Goal: Task Accomplishment & Management: Manage account settings

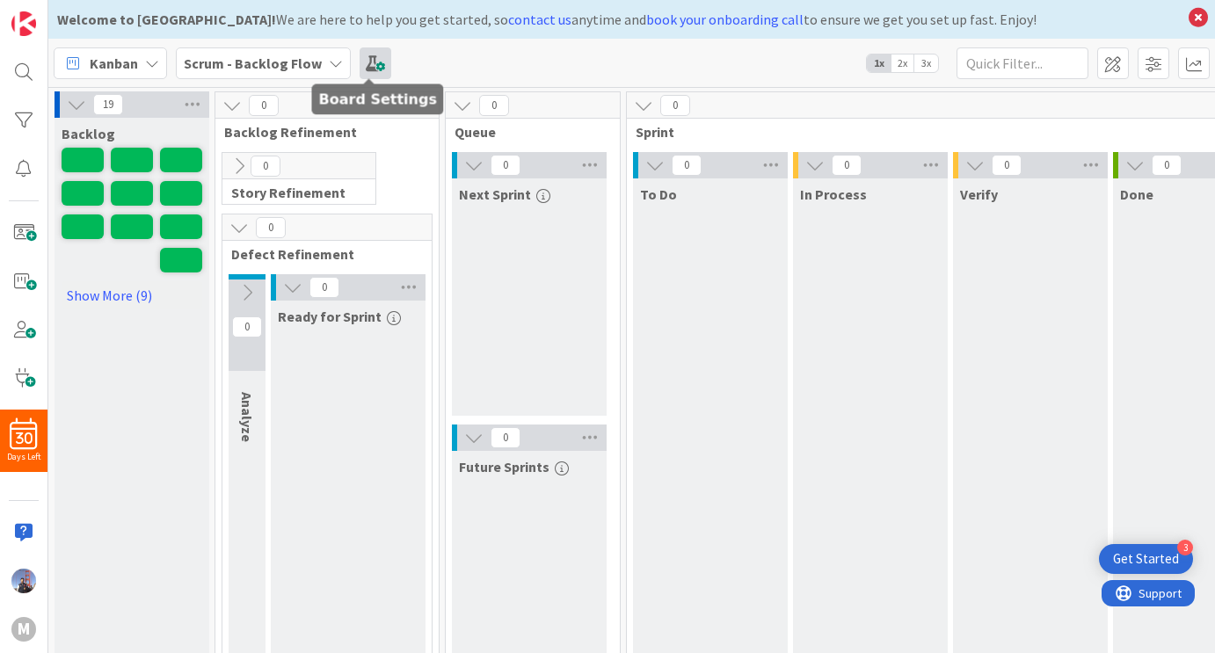
click at [373, 62] on span at bounding box center [376, 63] width 32 height 32
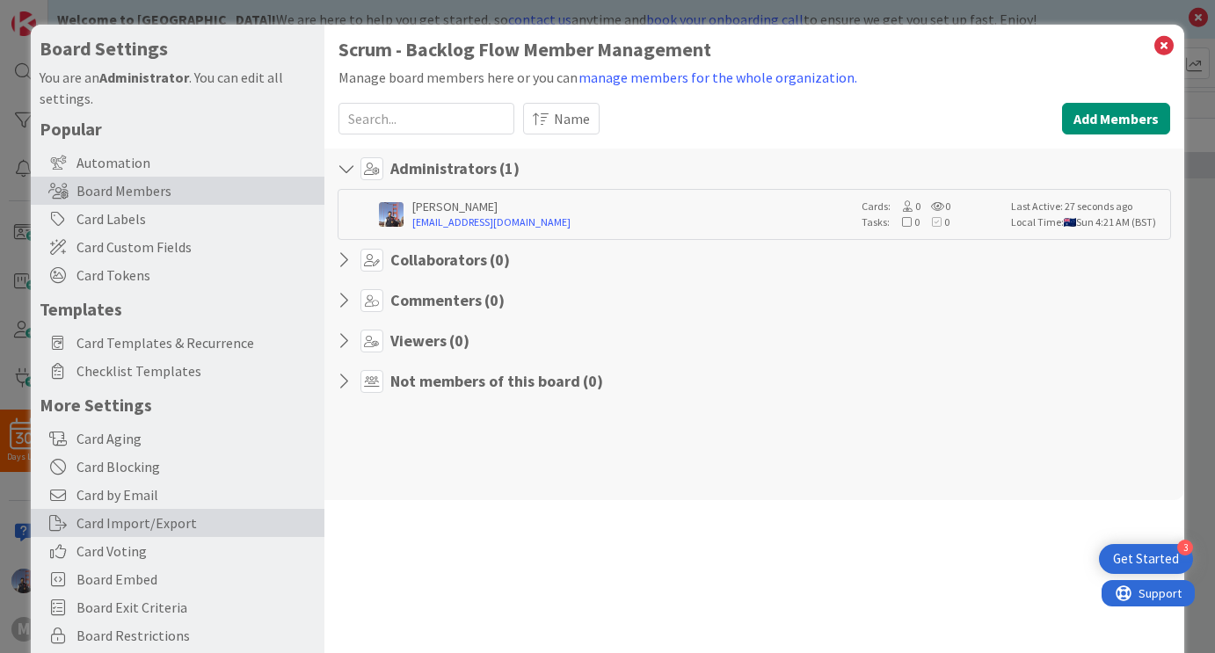
click at [196, 529] on div "Card Import/Export" at bounding box center [178, 523] width 294 height 28
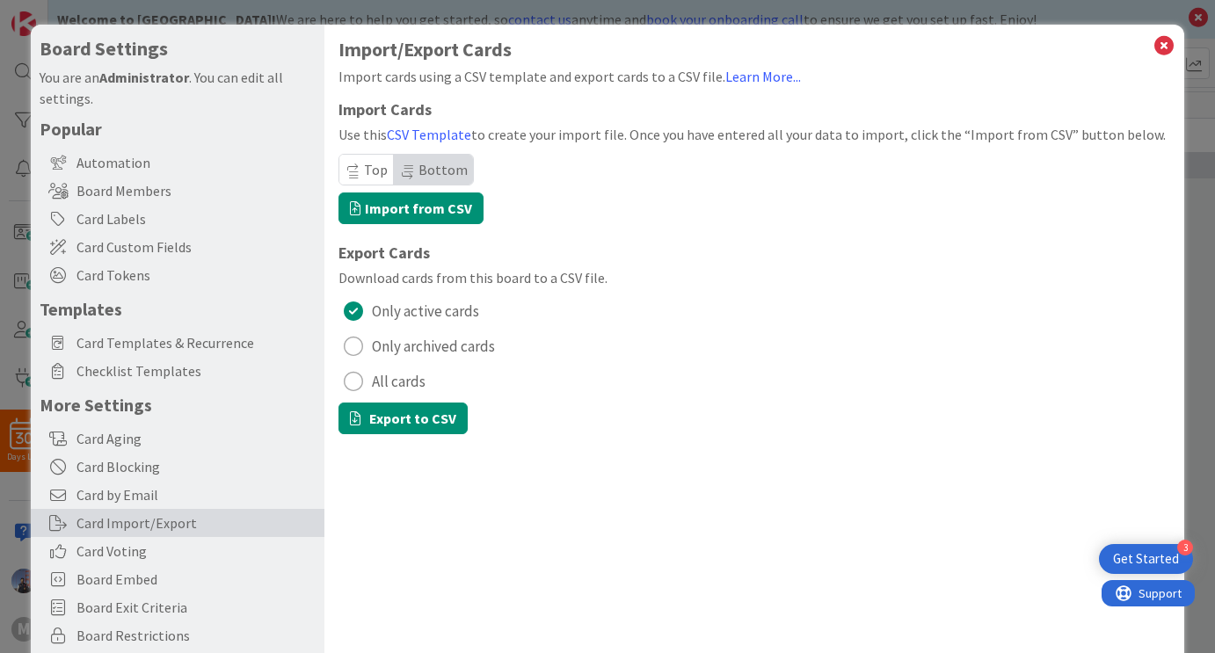
click at [378, 376] on span "All cards" at bounding box center [399, 381] width 54 height 26
click at [383, 419] on button "Export to CSV" at bounding box center [403, 419] width 129 height 32
click at [434, 202] on label "Import from CSV" at bounding box center [411, 209] width 145 height 32
click at [31, 25] on input "Import from CSV" at bounding box center [31, 25] width 0 height 0
click at [1154, 47] on icon at bounding box center [1164, 45] width 23 height 25
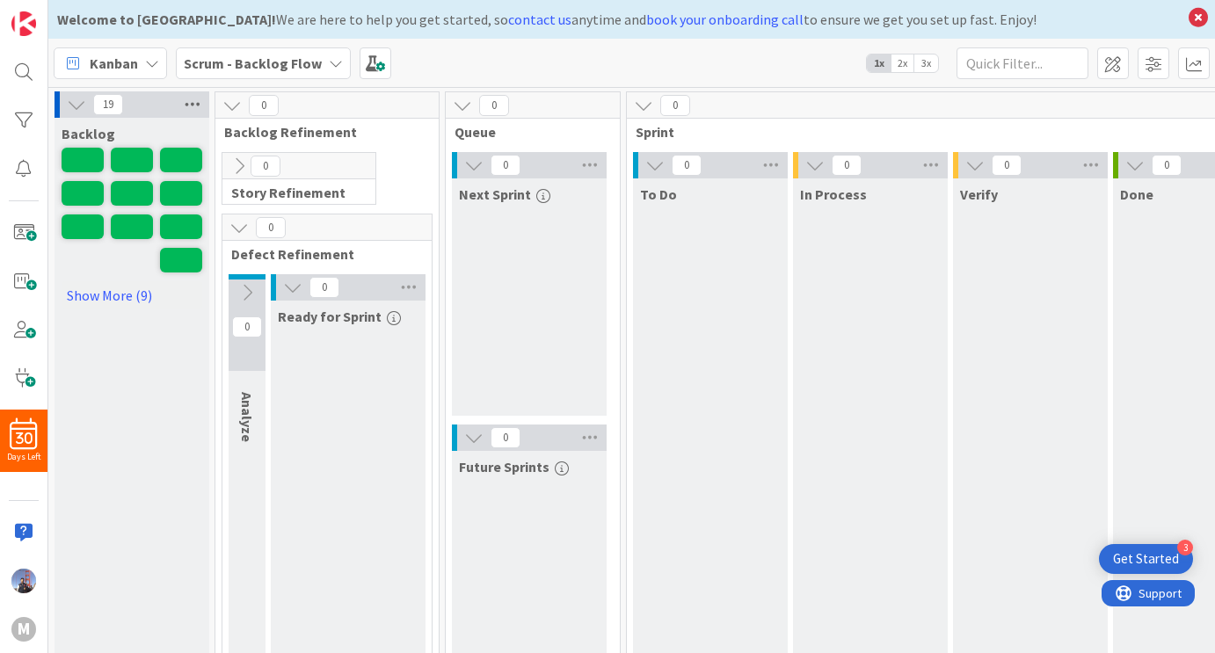
click at [193, 94] on icon at bounding box center [192, 104] width 23 height 26
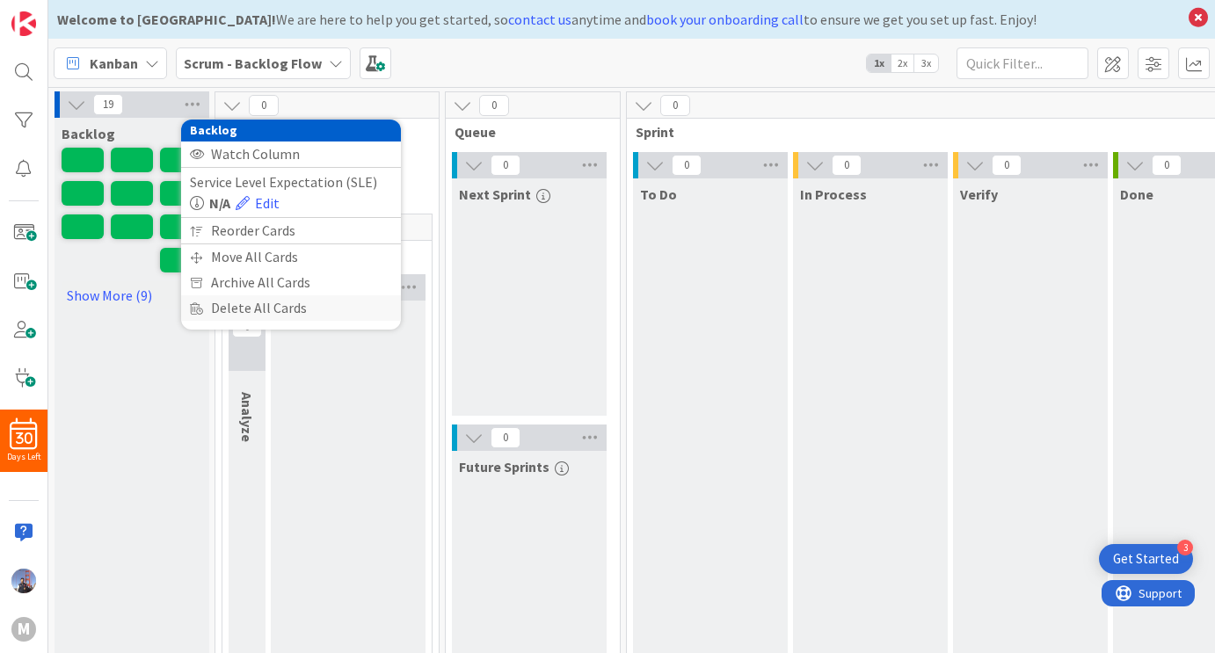
click at [237, 303] on div "Delete All Cards" at bounding box center [291, 309] width 220 height 26
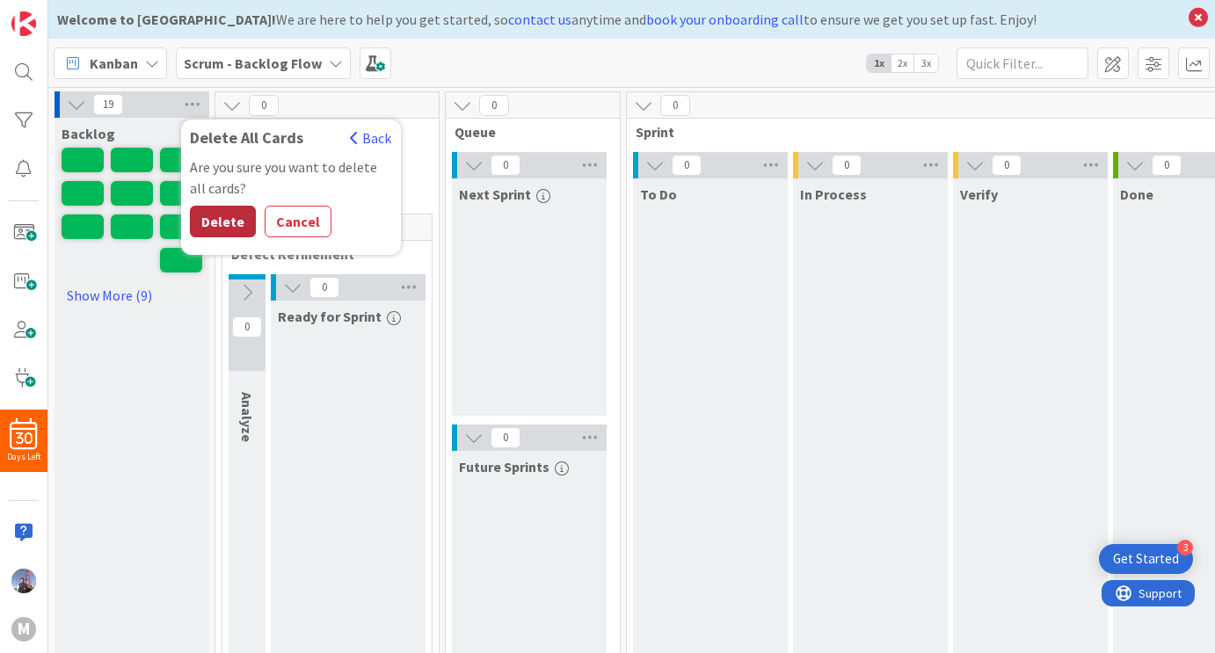
click at [230, 228] on button "Delete" at bounding box center [223, 222] width 66 height 32
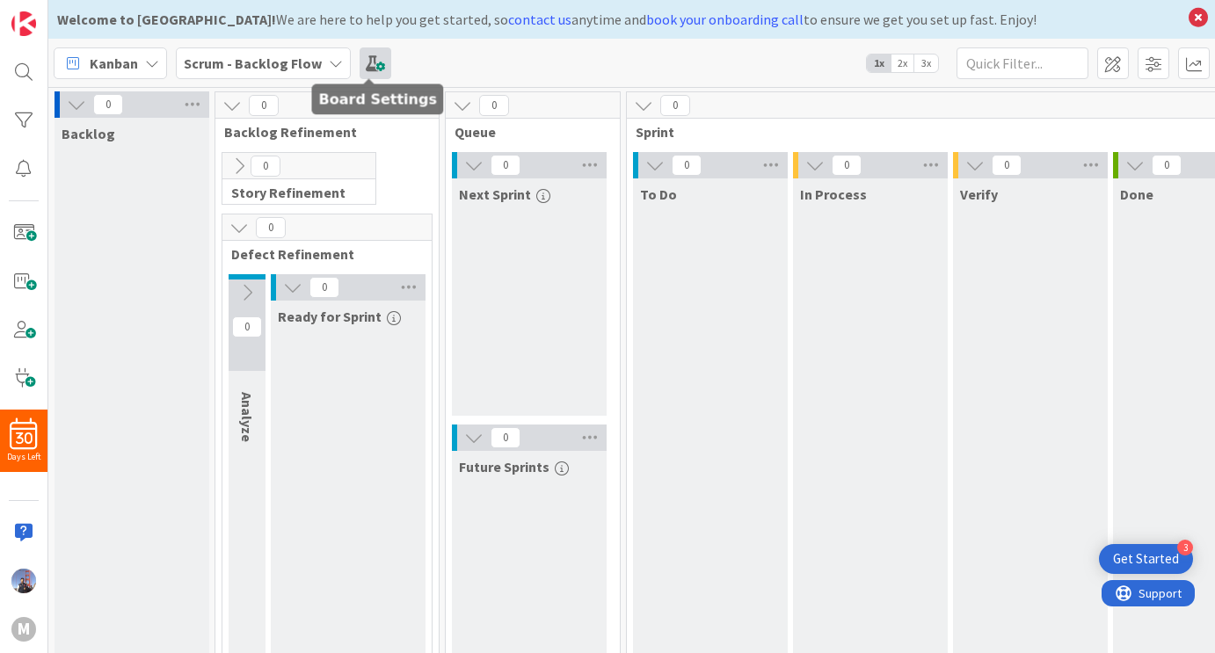
click at [367, 67] on span at bounding box center [376, 63] width 32 height 32
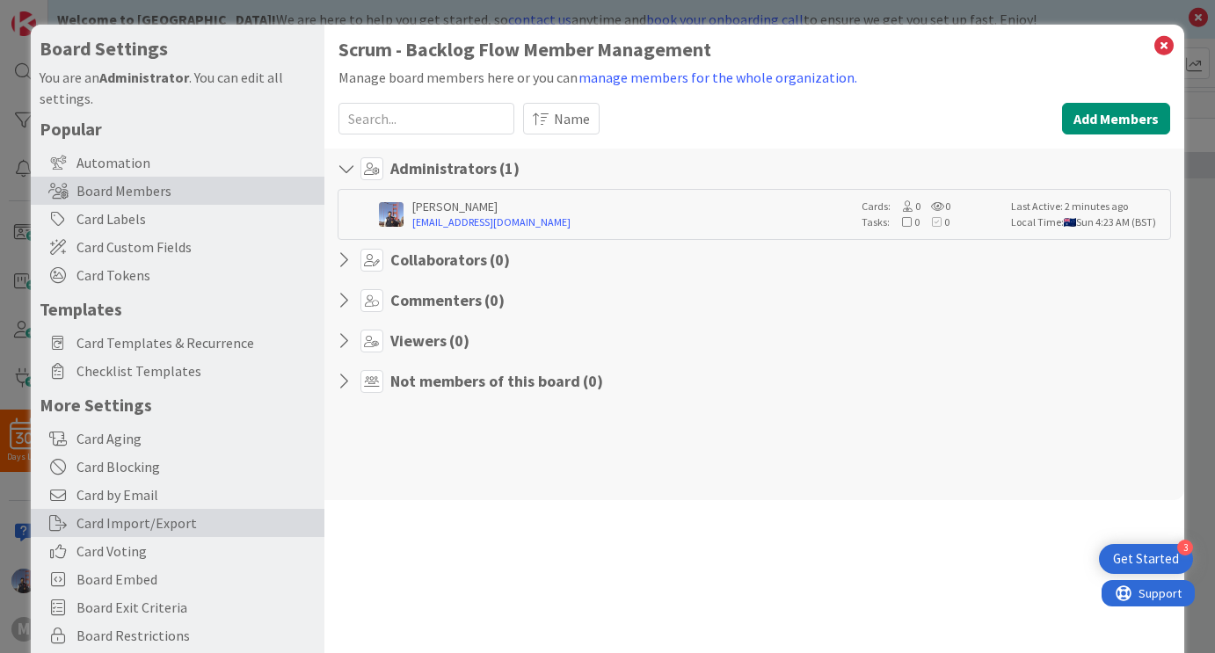
click at [150, 522] on div "Card Import/Export" at bounding box center [178, 523] width 294 height 28
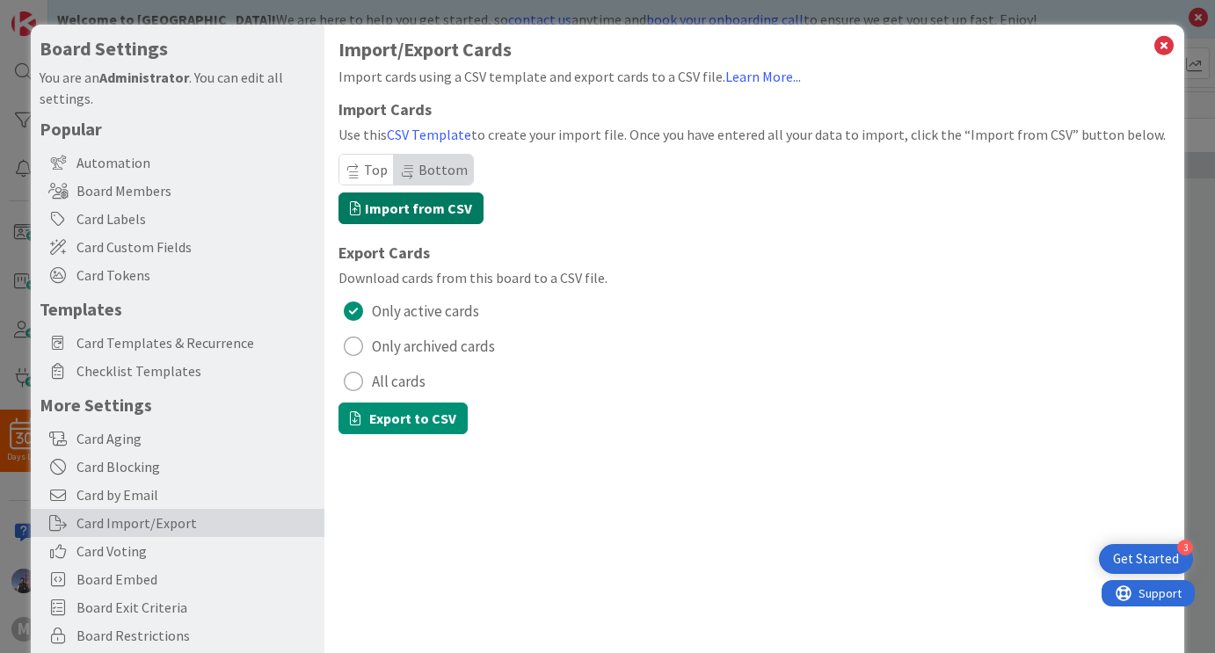
click at [429, 201] on label "Import from CSV" at bounding box center [411, 209] width 145 height 32
click at [31, 25] on input "Import from CSV" at bounding box center [31, 25] width 0 height 0
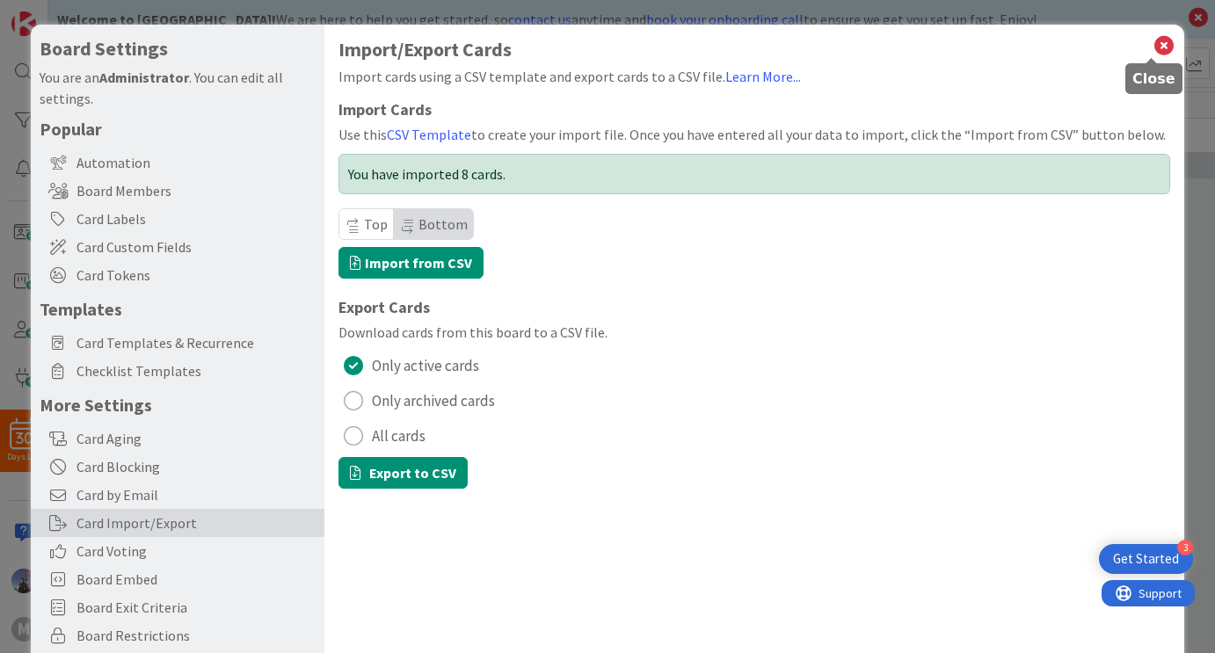
click at [1156, 49] on icon at bounding box center [1164, 45] width 23 height 25
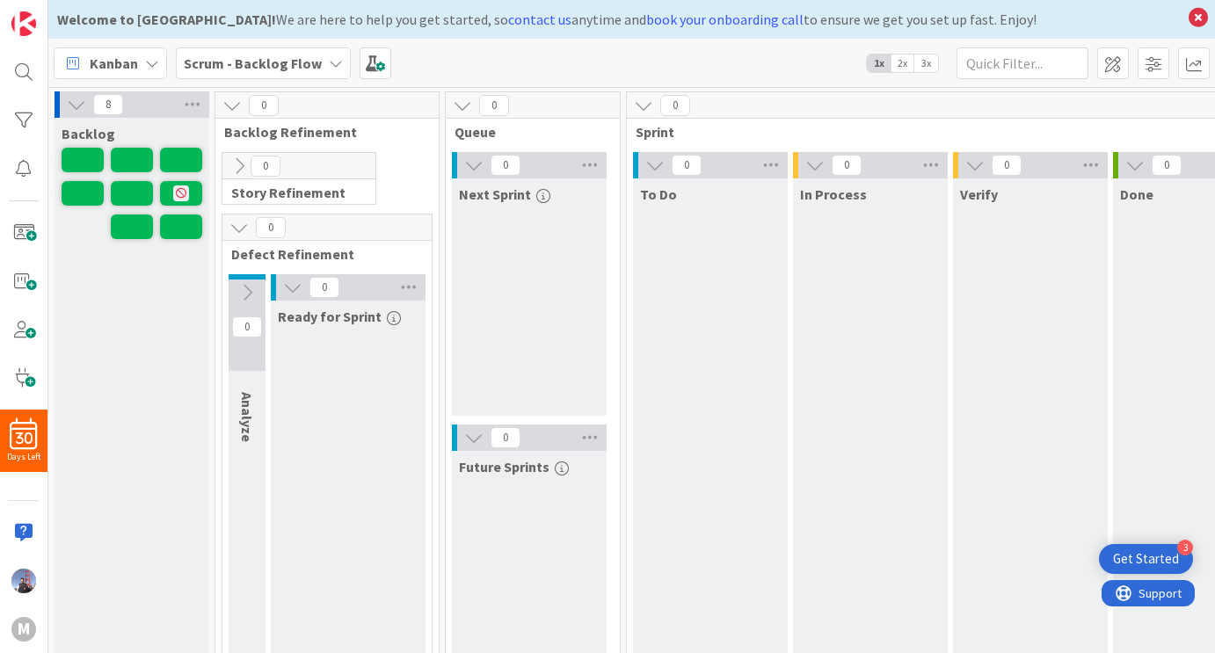
click at [681, 318] on div "To Do" at bounding box center [710, 434] width 155 height 510
click at [656, 167] on icon at bounding box center [655, 165] width 19 height 19
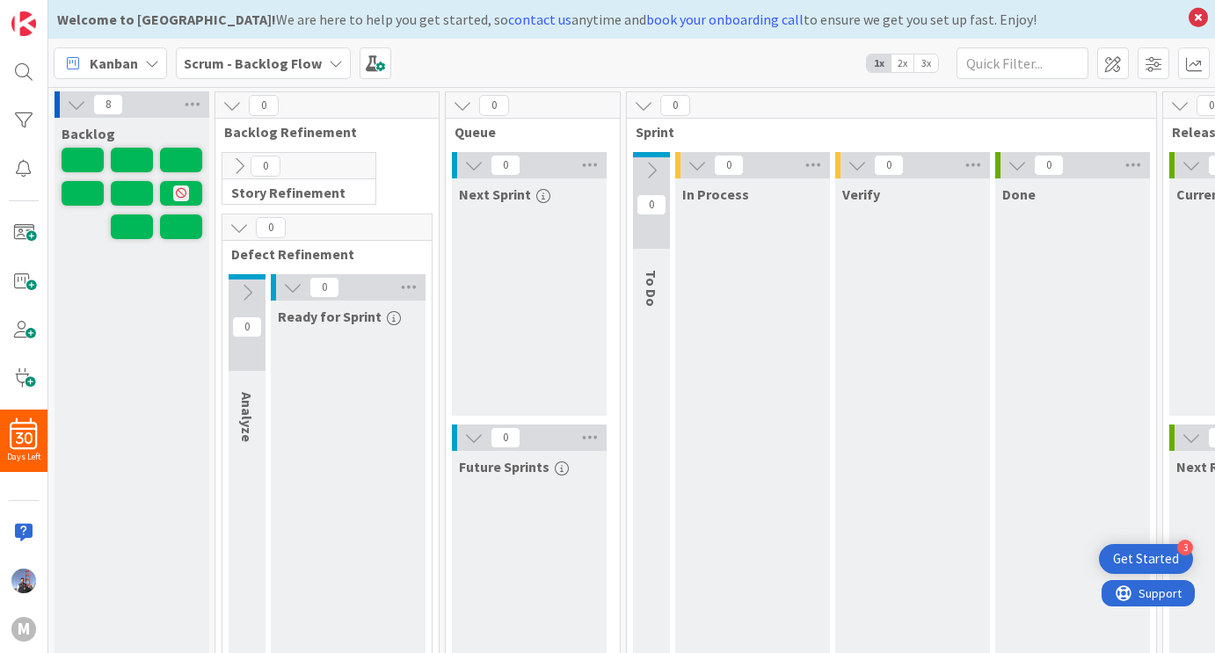
click at [656, 167] on icon at bounding box center [651, 170] width 19 height 19
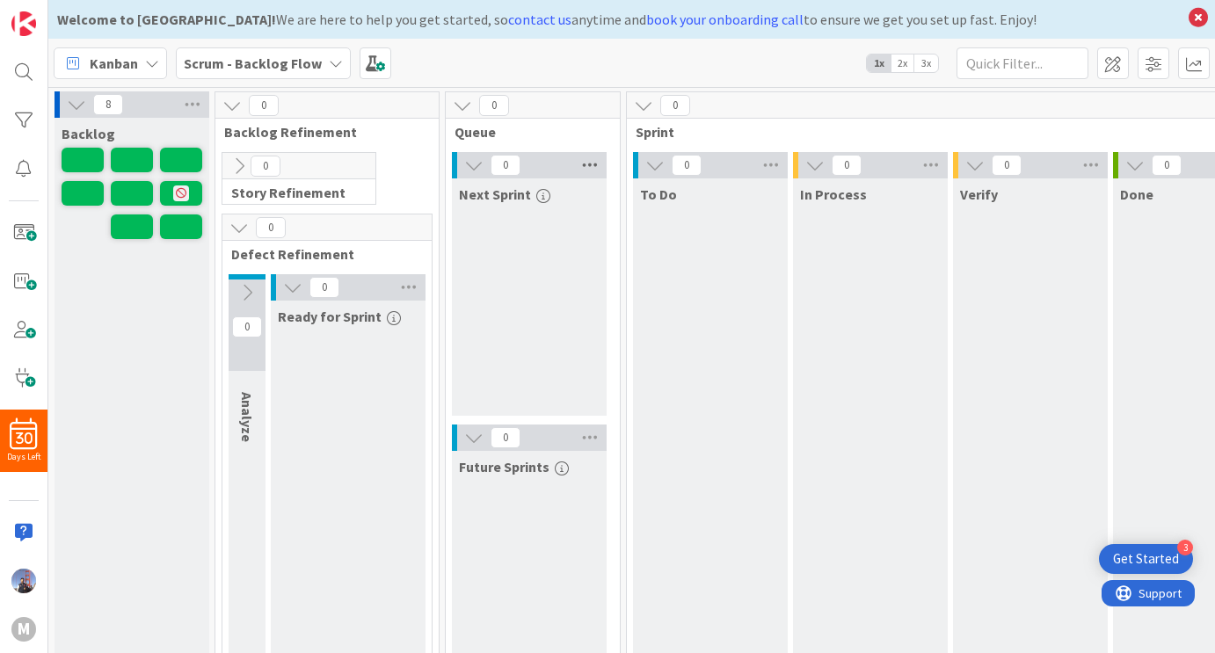
click at [587, 166] on icon at bounding box center [590, 165] width 23 height 26
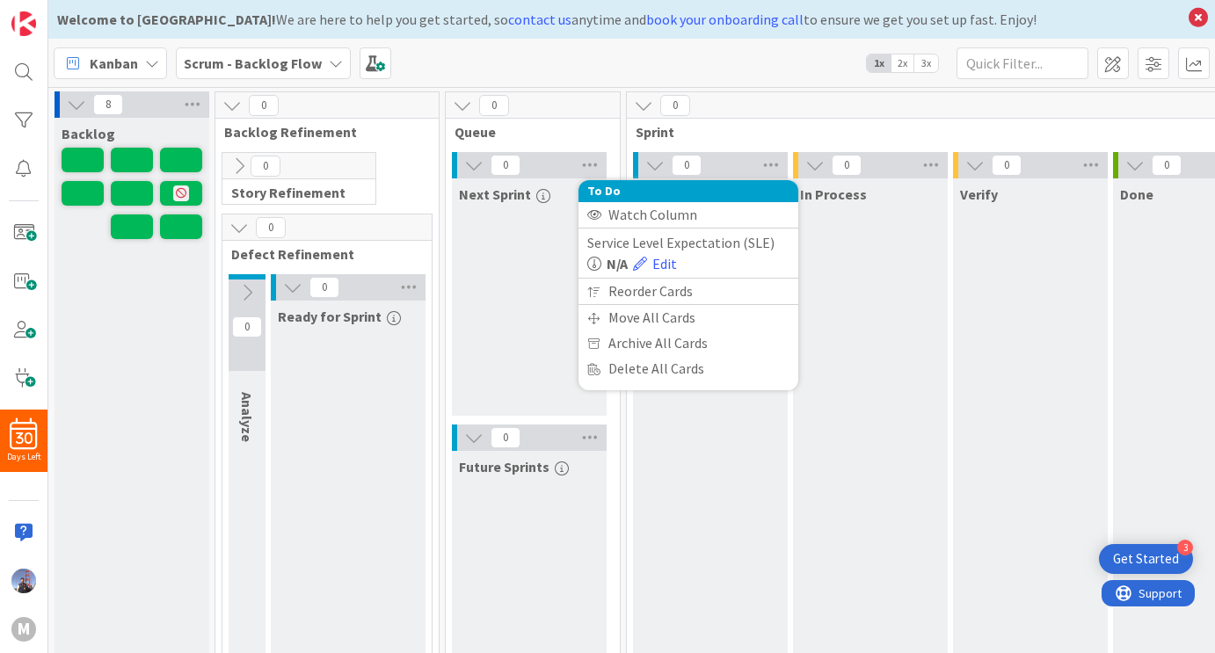
click at [69, 106] on icon at bounding box center [76, 104] width 19 height 19
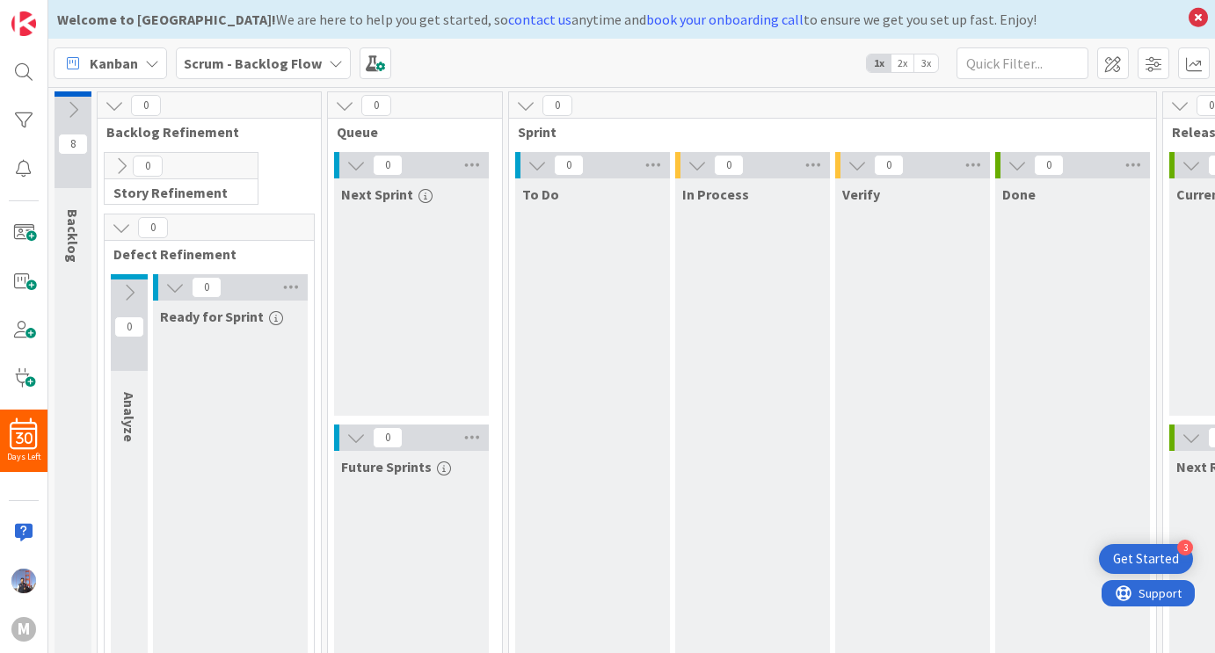
click at [69, 106] on icon at bounding box center [72, 109] width 19 height 19
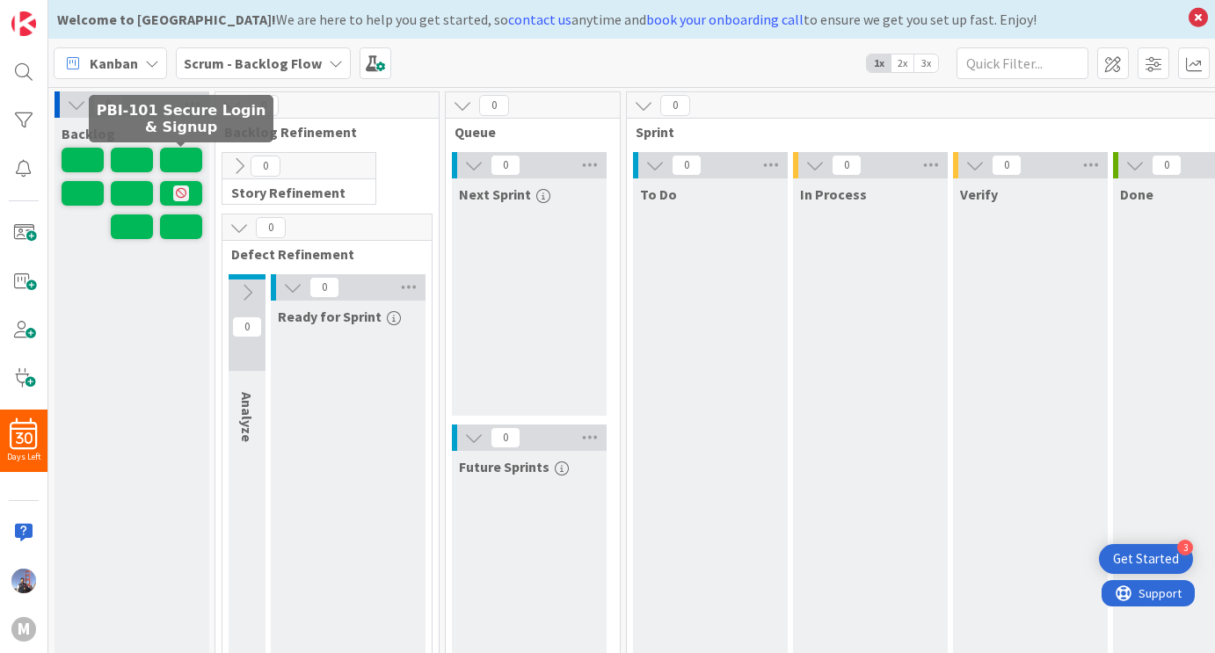
click at [165, 170] on span at bounding box center [181, 160] width 42 height 25
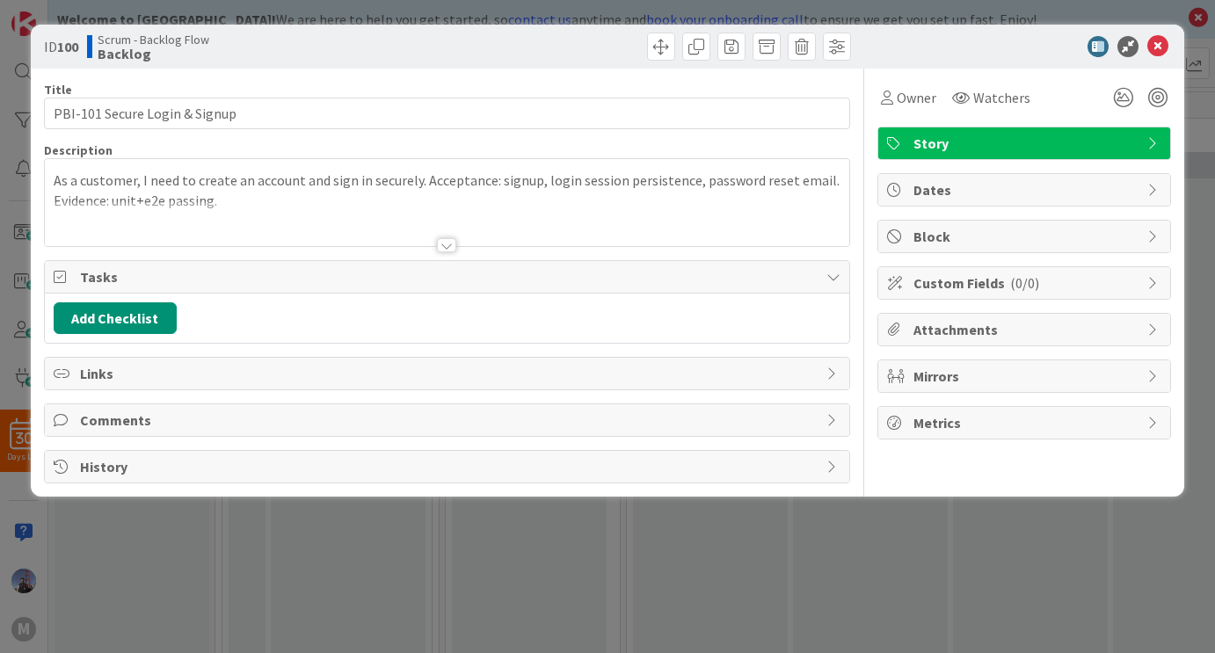
click at [445, 251] on div at bounding box center [446, 245] width 19 height 14
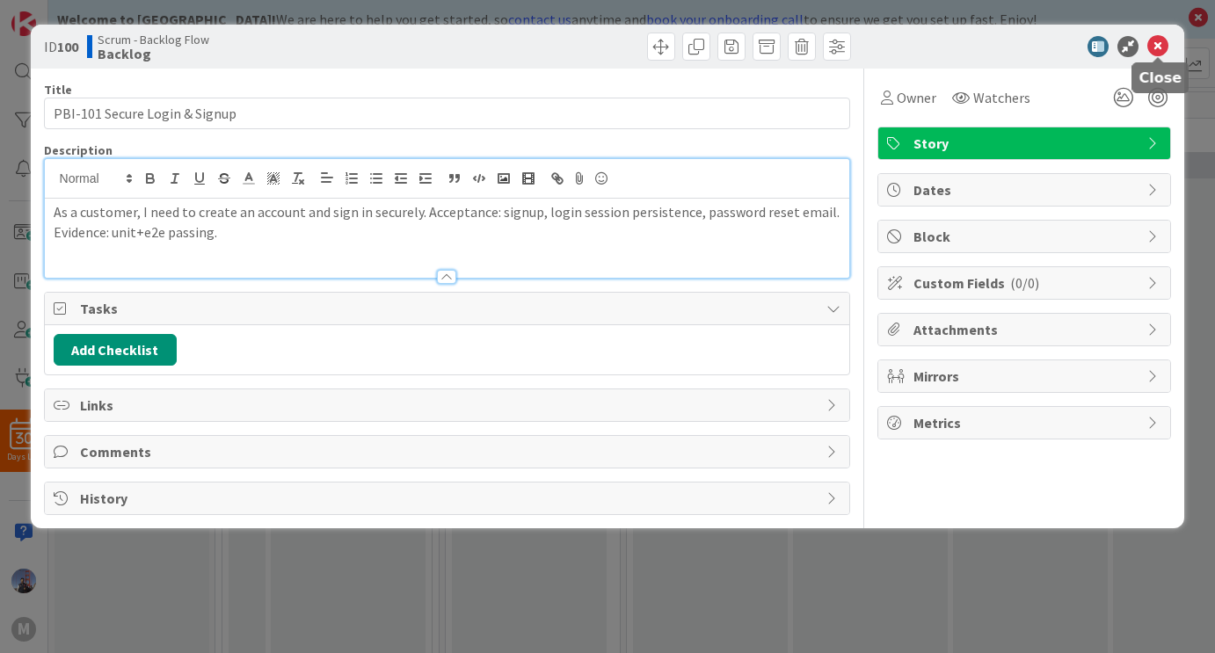
click at [1162, 50] on icon at bounding box center [1158, 46] width 21 height 21
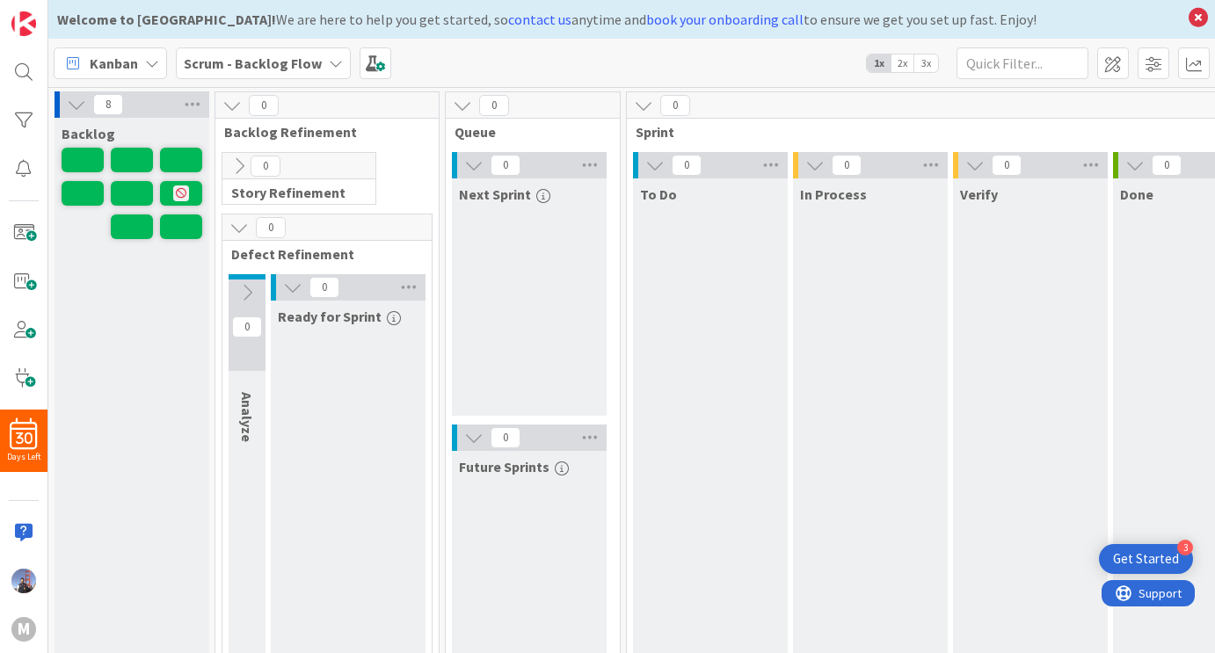
click at [490, 134] on span "Queue" at bounding box center [526, 132] width 143 height 18
click at [322, 70] on div "Scrum - Backlog Flow" at bounding box center [263, 63] width 175 height 32
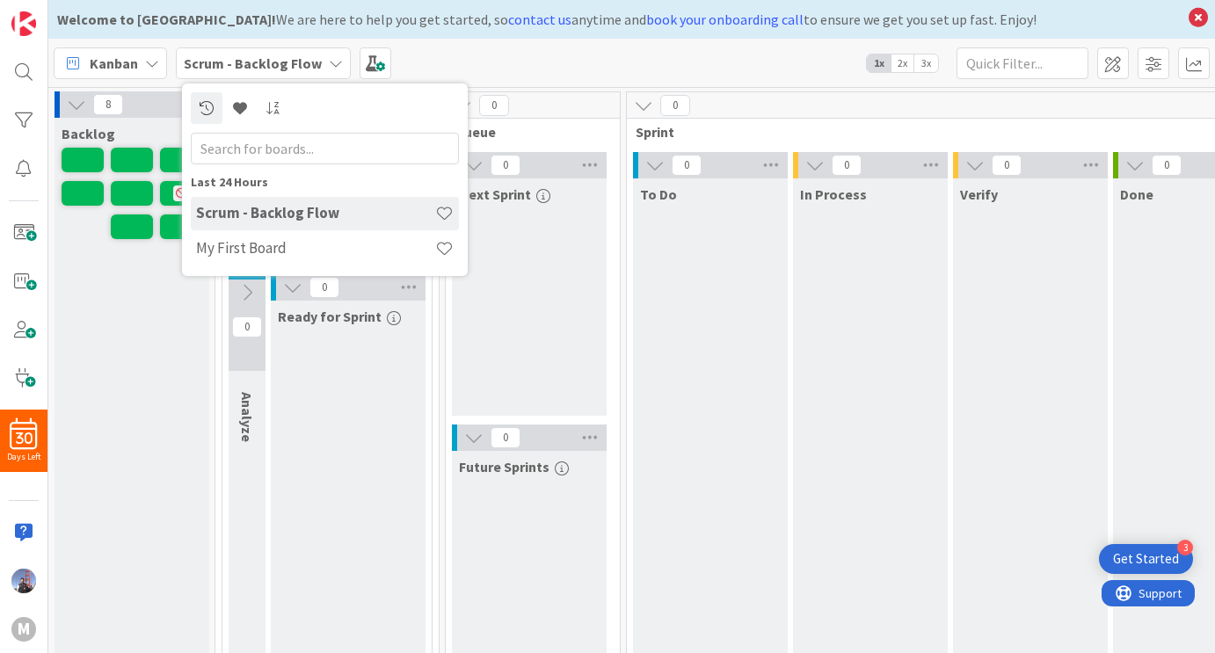
click at [329, 68] on icon at bounding box center [336, 63] width 14 height 14
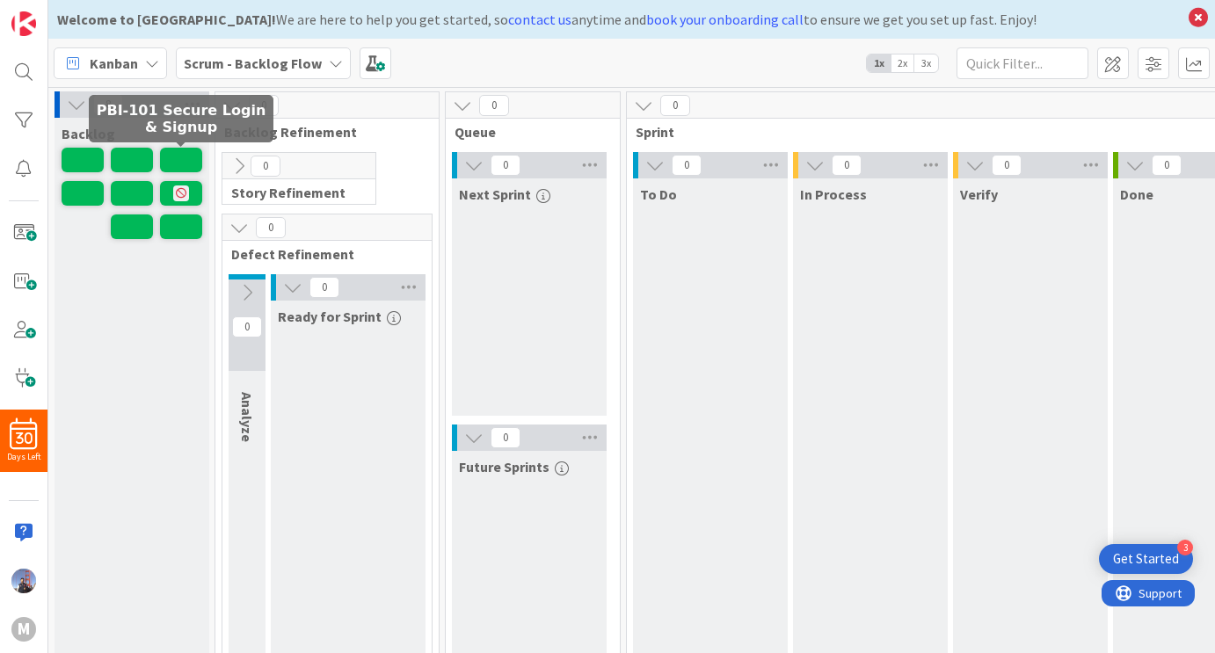
click at [169, 162] on span at bounding box center [181, 160] width 42 height 25
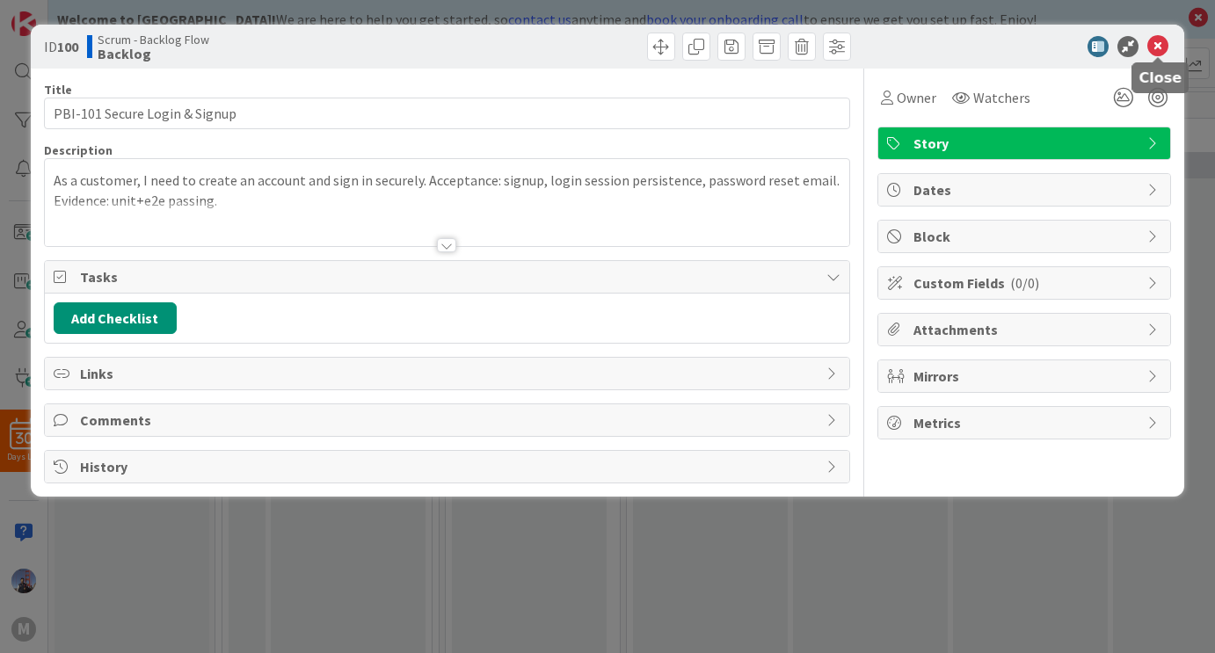
click at [1161, 49] on icon at bounding box center [1158, 46] width 21 height 21
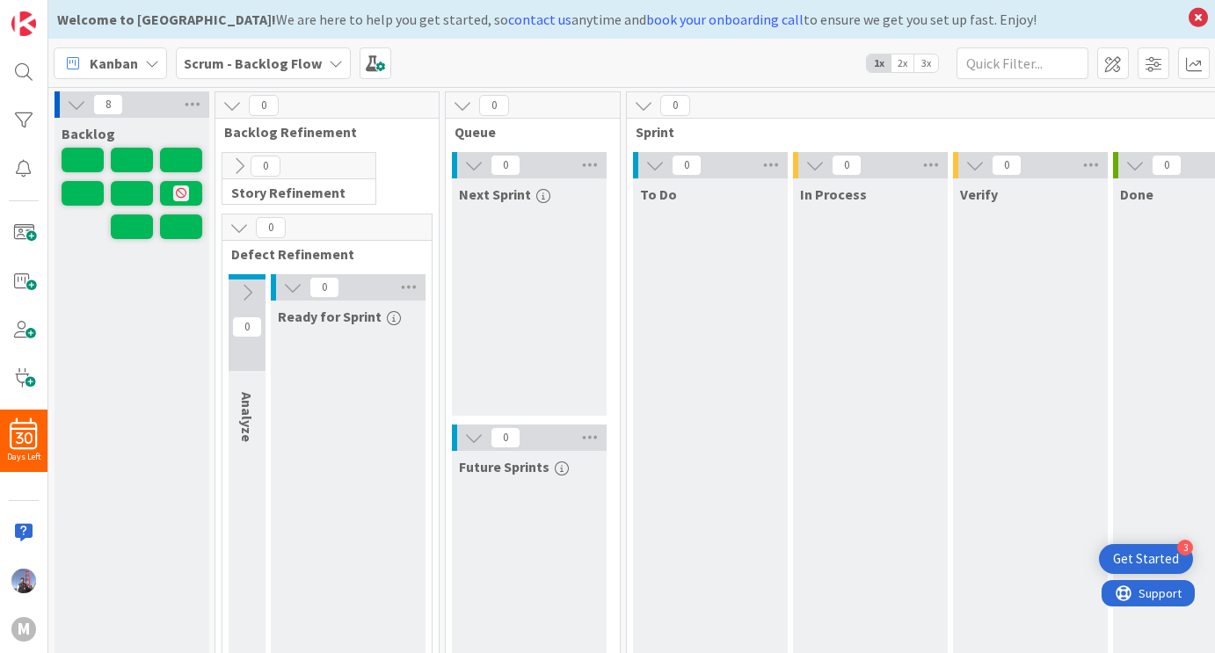
click at [74, 104] on icon at bounding box center [76, 104] width 19 height 19
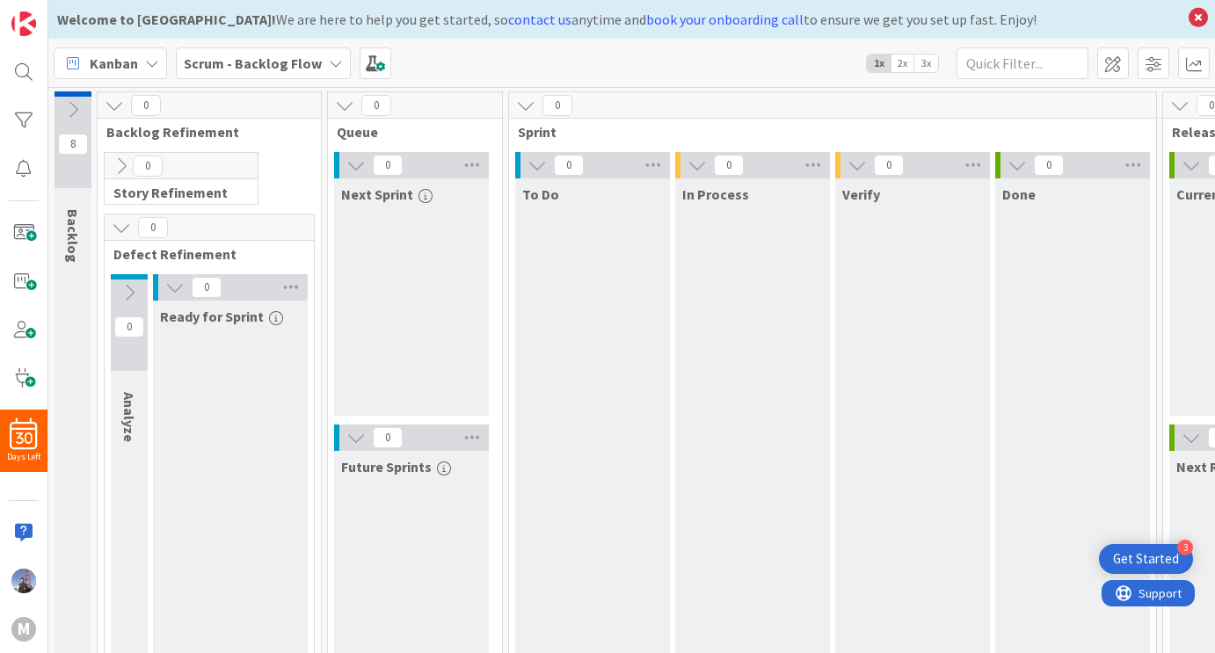
click at [74, 104] on icon at bounding box center [72, 109] width 19 height 19
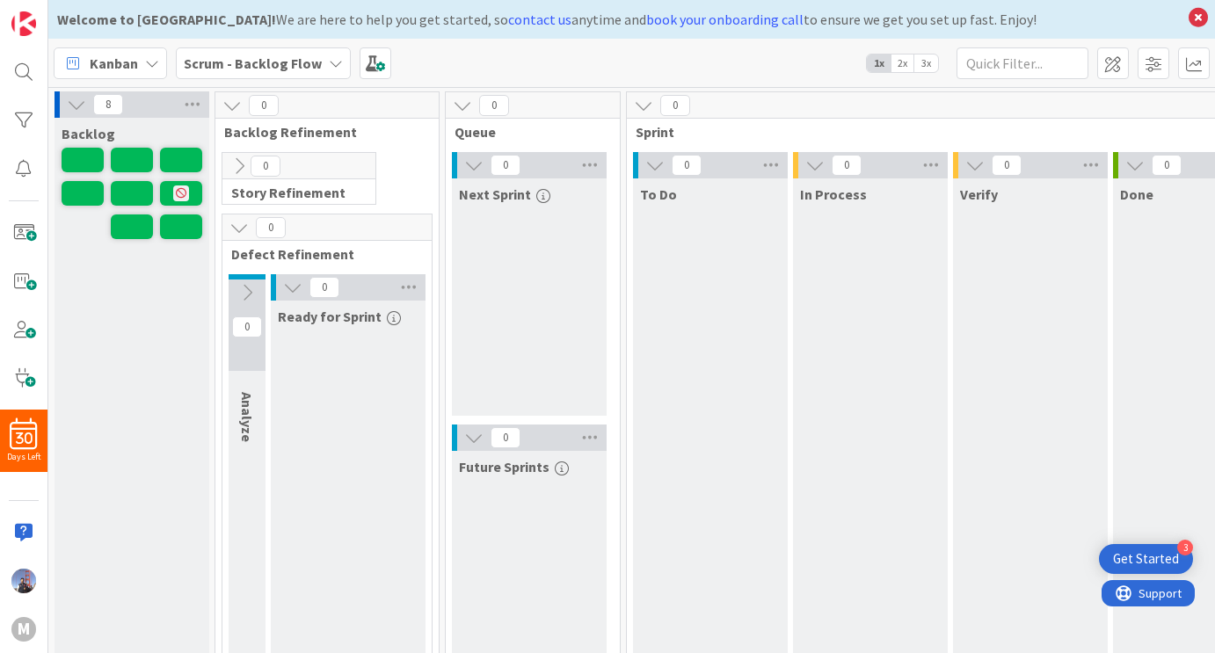
click at [929, 69] on span "3x" at bounding box center [927, 64] width 24 height 18
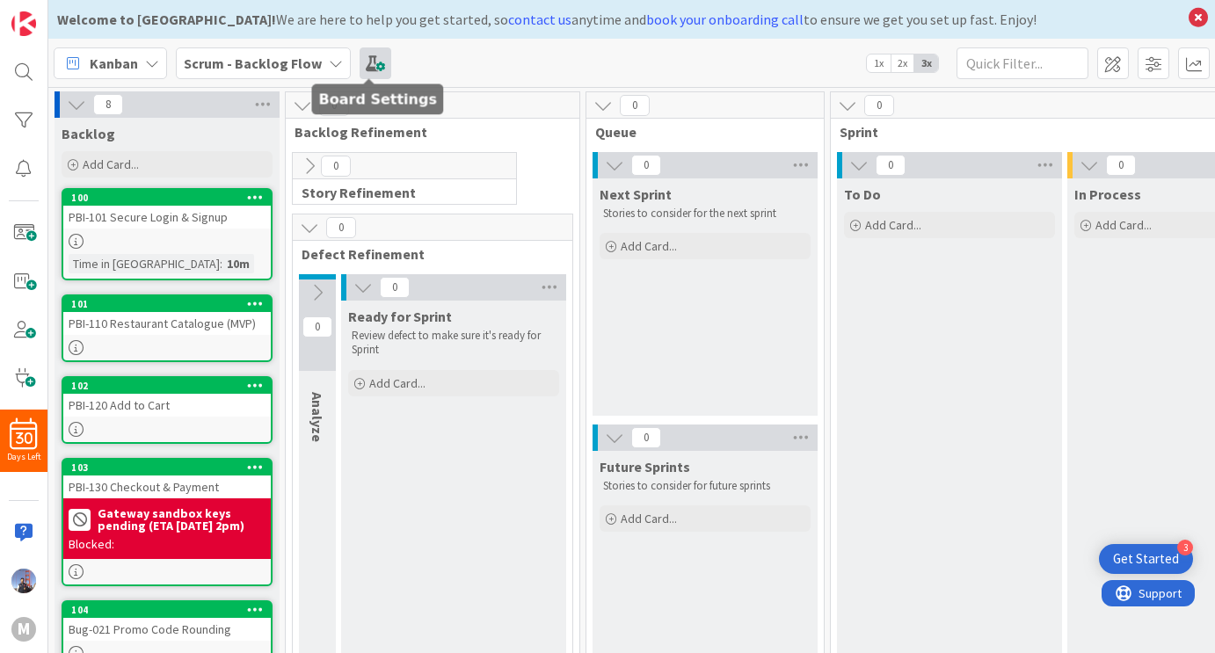
click at [369, 67] on span at bounding box center [376, 63] width 32 height 32
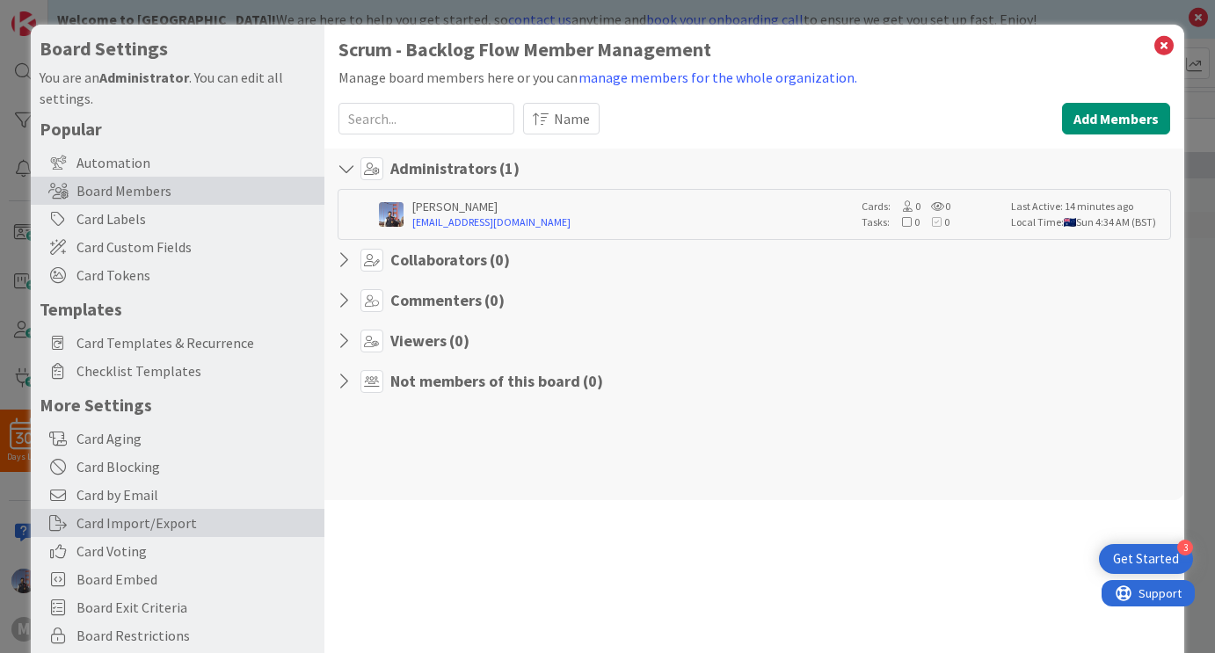
click at [204, 520] on div "Card Import/Export" at bounding box center [178, 523] width 294 height 28
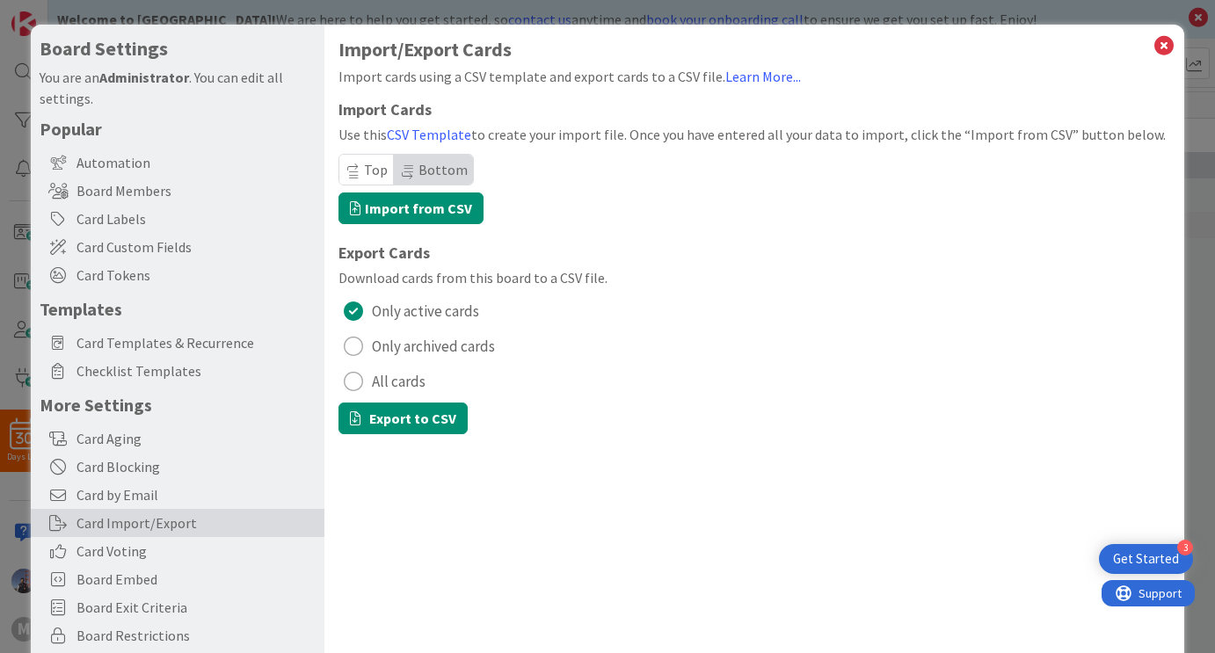
click at [430, 170] on span "Bottom" at bounding box center [443, 170] width 49 height 18
click at [449, 166] on span "Bottom" at bounding box center [443, 170] width 49 height 18
click at [369, 175] on span "Top" at bounding box center [376, 170] width 24 height 18
click at [427, 170] on span "Bottom" at bounding box center [443, 170] width 49 height 18
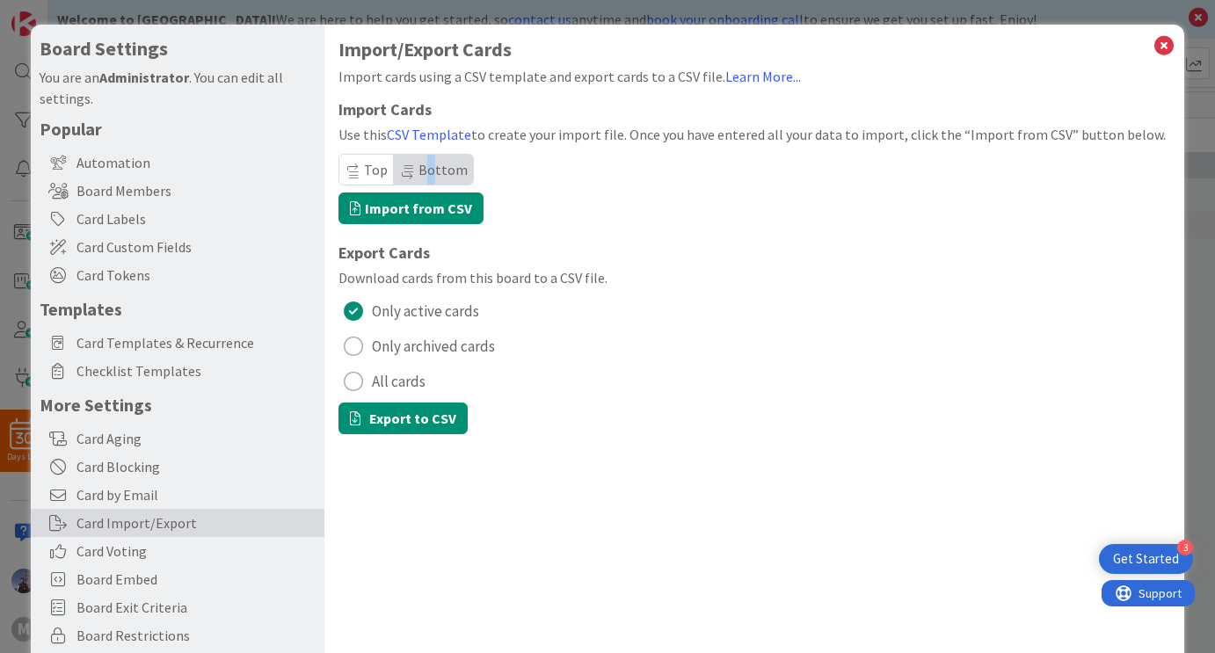
click at [778, 374] on button "All cards" at bounding box center [755, 382] width 833 height 28
click at [757, 81] on link "Learn More..." at bounding box center [764, 77] width 76 height 18
click at [1158, 52] on icon at bounding box center [1164, 45] width 23 height 25
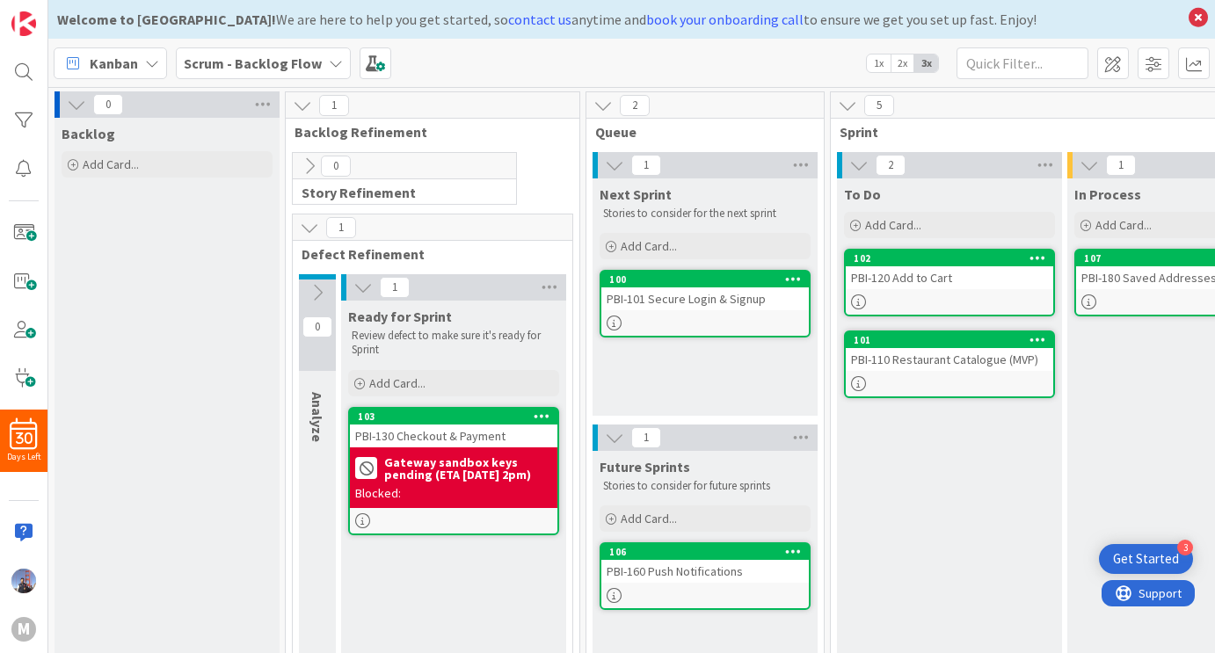
click at [308, 165] on icon at bounding box center [309, 166] width 19 height 19
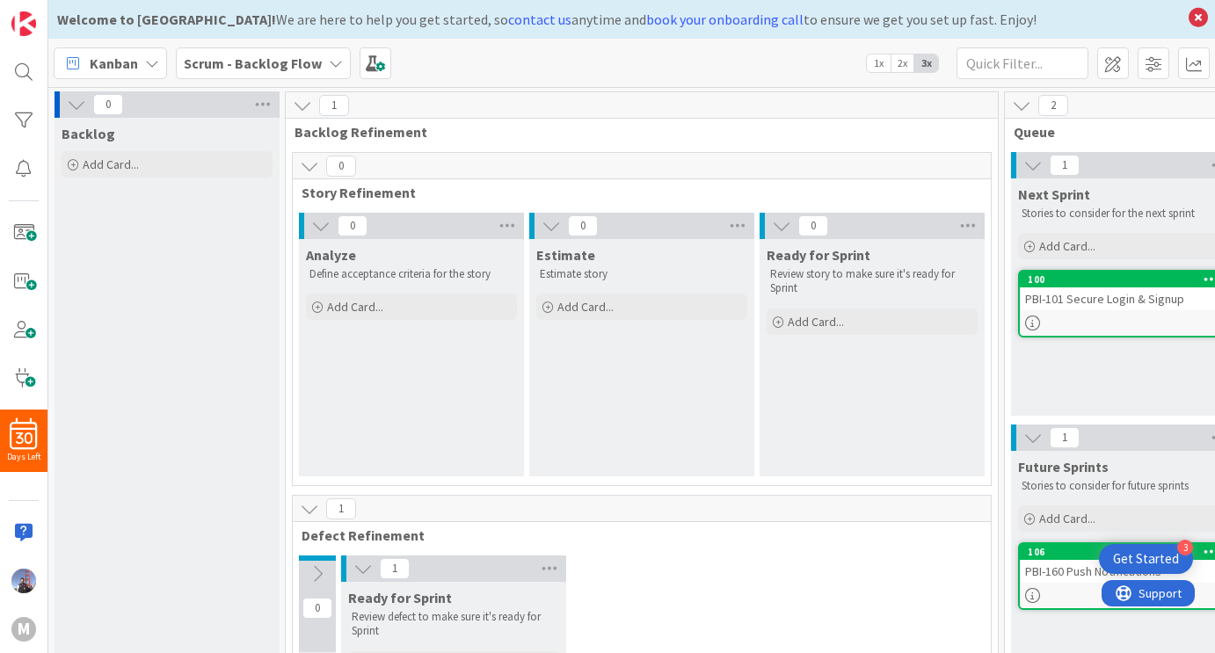
click at [303, 110] on icon at bounding box center [302, 105] width 19 height 19
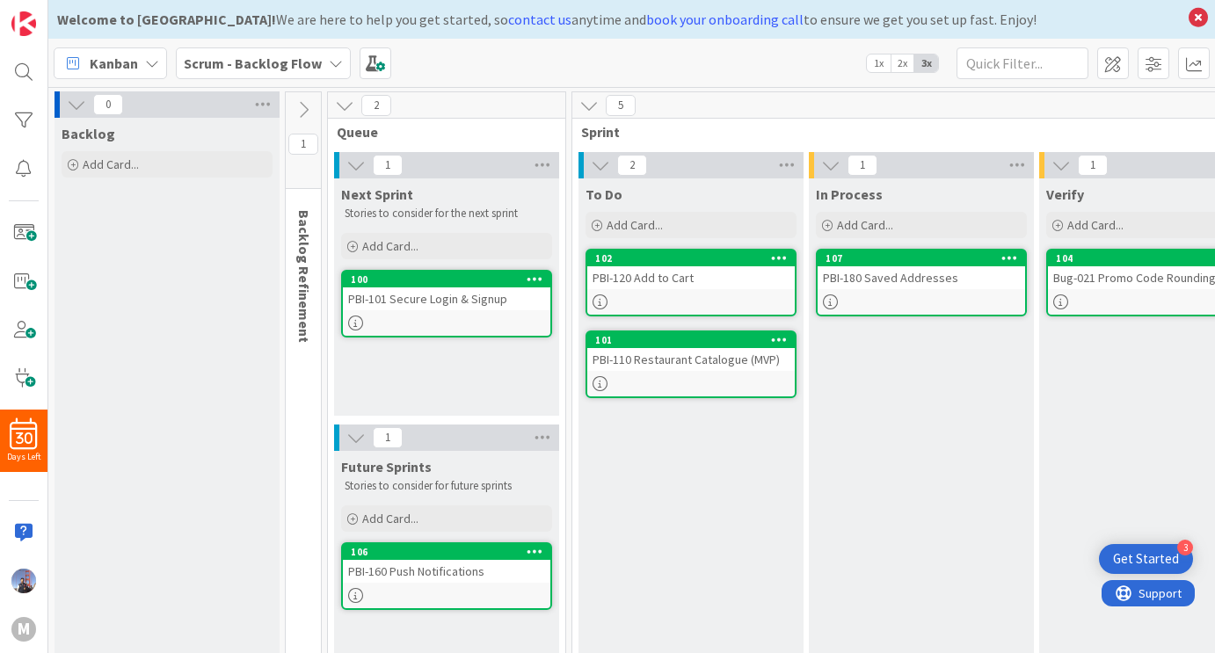
click at [303, 110] on icon at bounding box center [303, 109] width 19 height 19
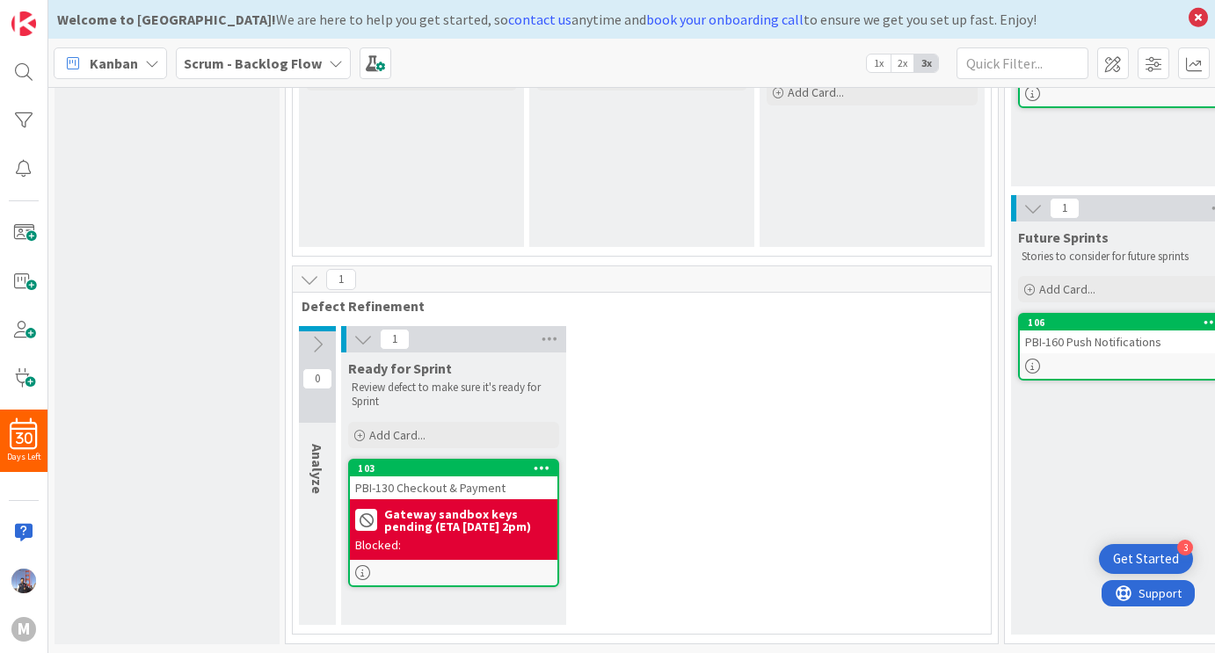
click at [317, 336] on icon at bounding box center [317, 344] width 19 height 19
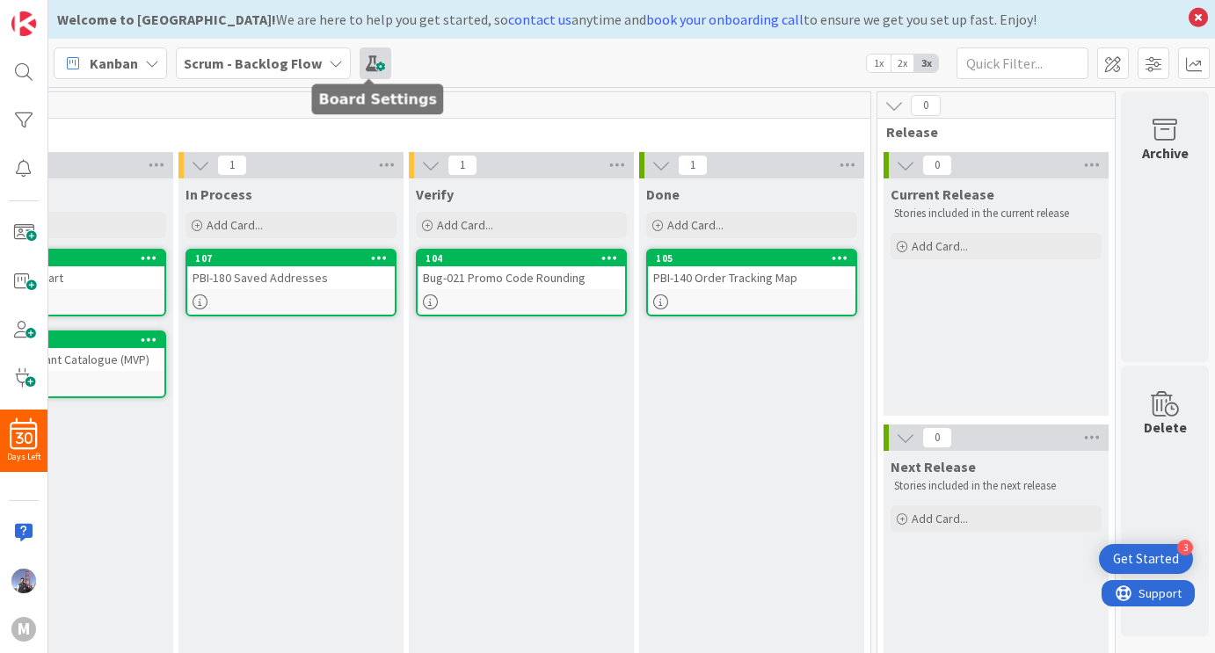
click at [361, 64] on span at bounding box center [376, 63] width 32 height 32
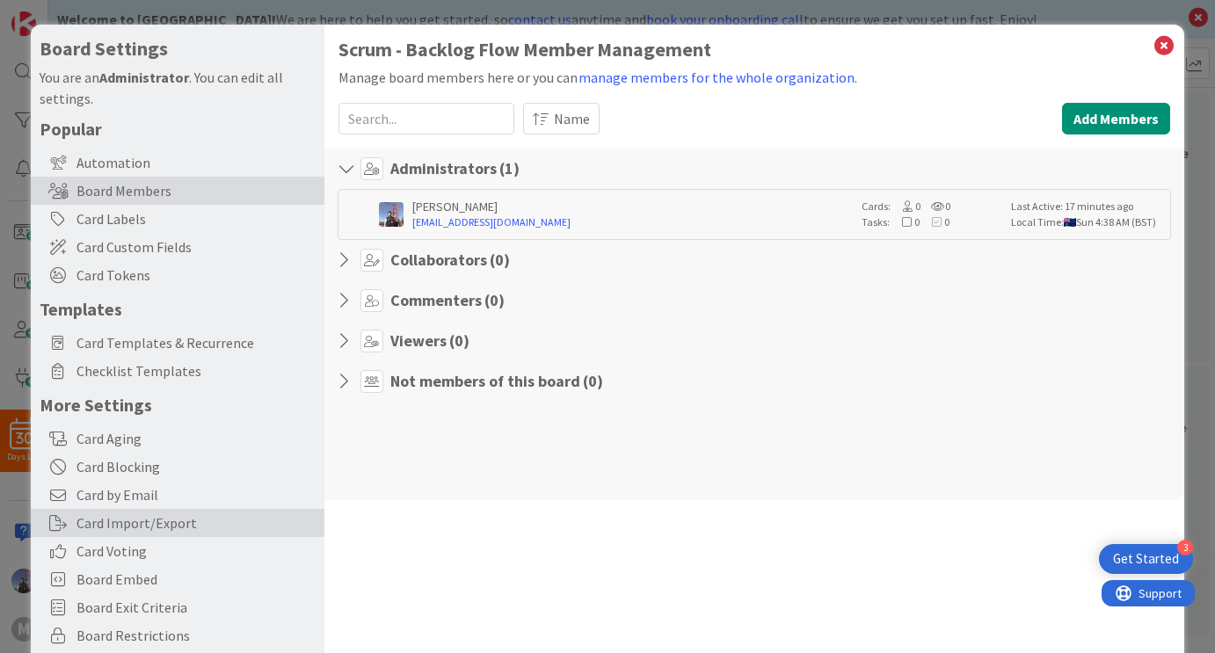
click at [206, 527] on div "Card Import/Export" at bounding box center [178, 523] width 294 height 28
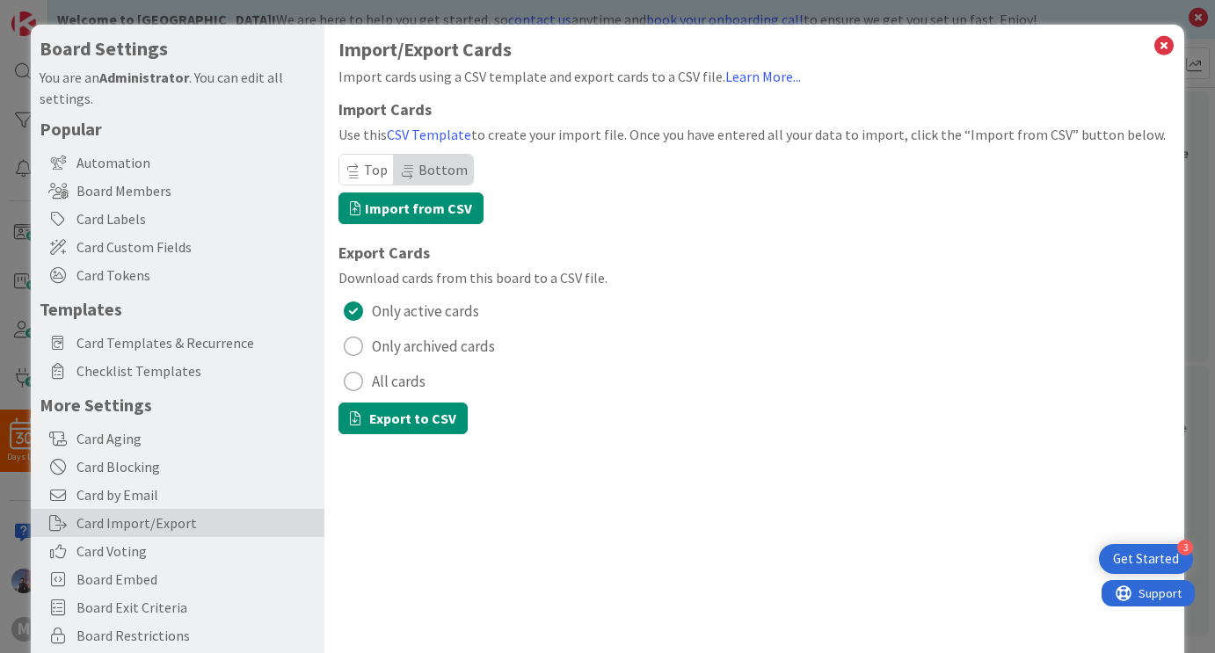
click at [405, 380] on span "All cards" at bounding box center [399, 381] width 54 height 26
click at [436, 418] on button "Export to CSV" at bounding box center [403, 419] width 129 height 32
click at [1153, 48] on icon at bounding box center [1164, 45] width 23 height 25
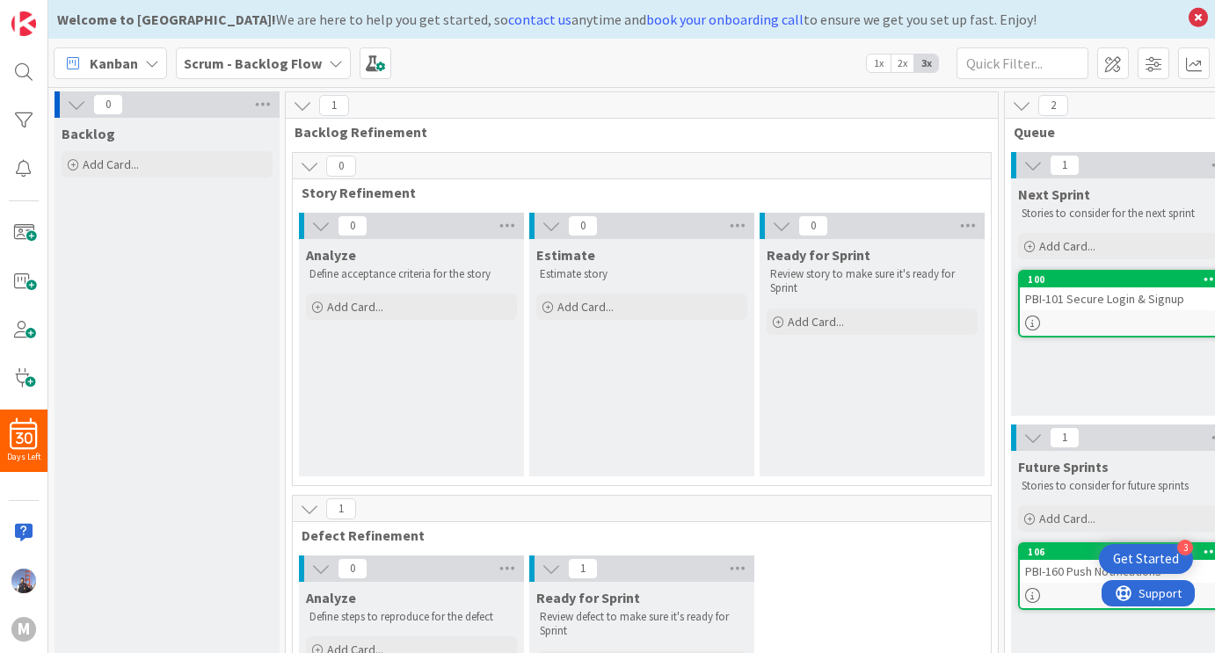
click at [874, 64] on span "1x" at bounding box center [879, 64] width 24 height 18
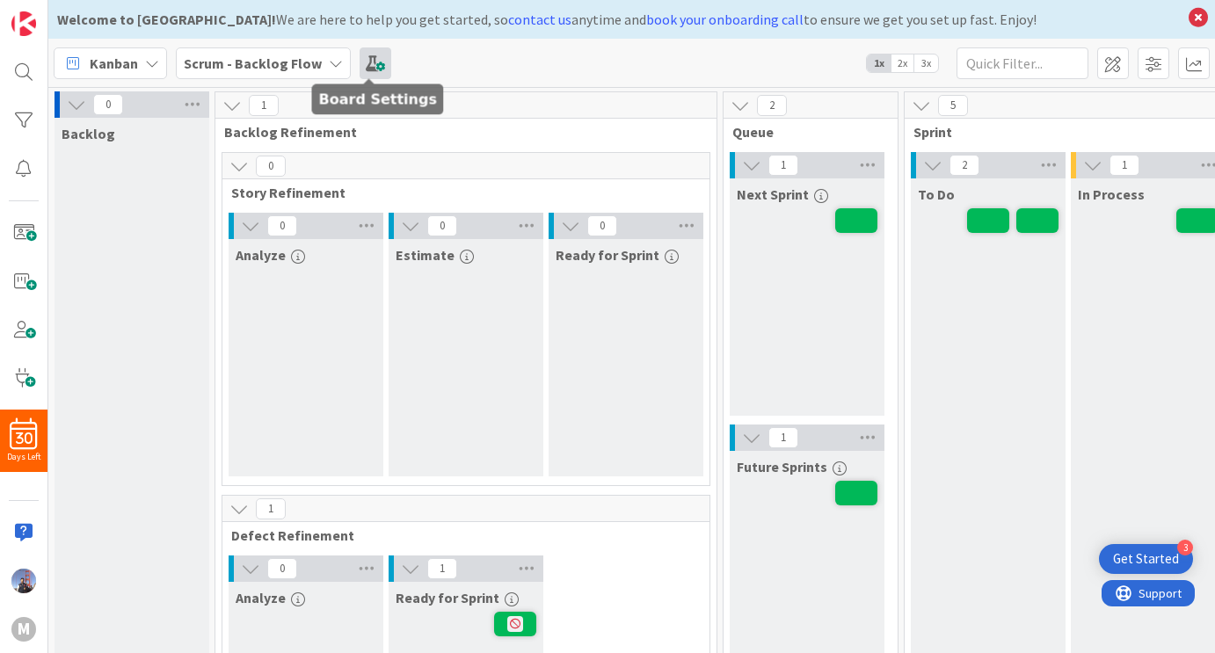
click at [377, 67] on span at bounding box center [376, 63] width 32 height 32
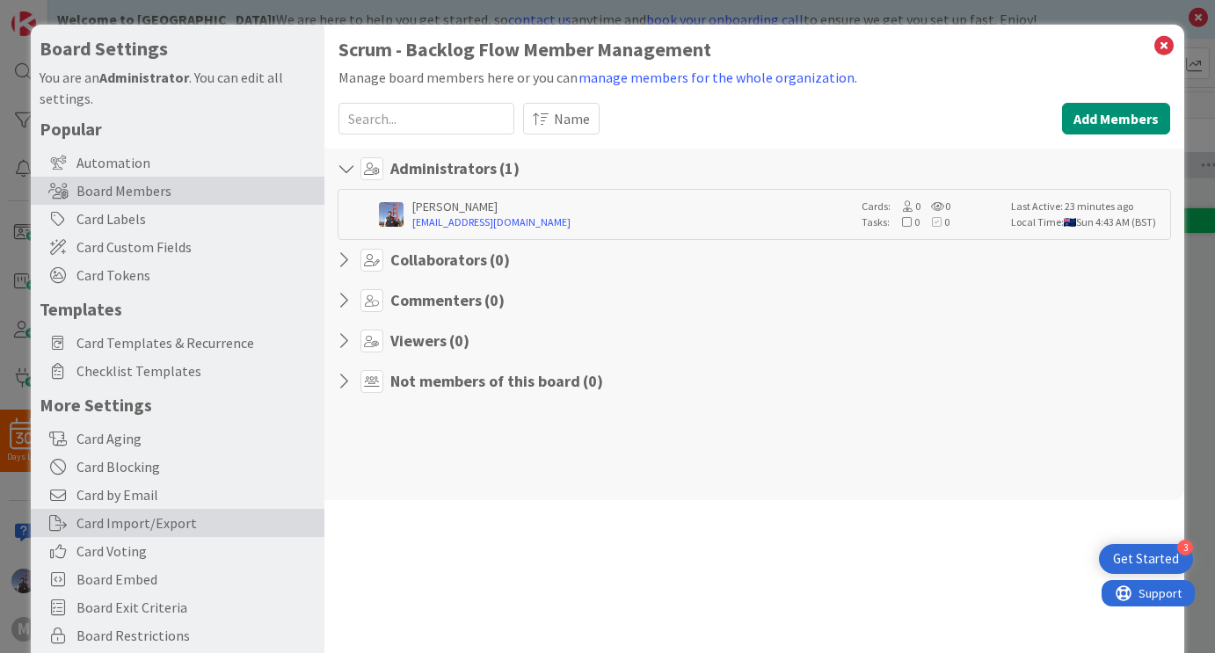
click at [170, 522] on div "Card Import/Export" at bounding box center [178, 523] width 294 height 28
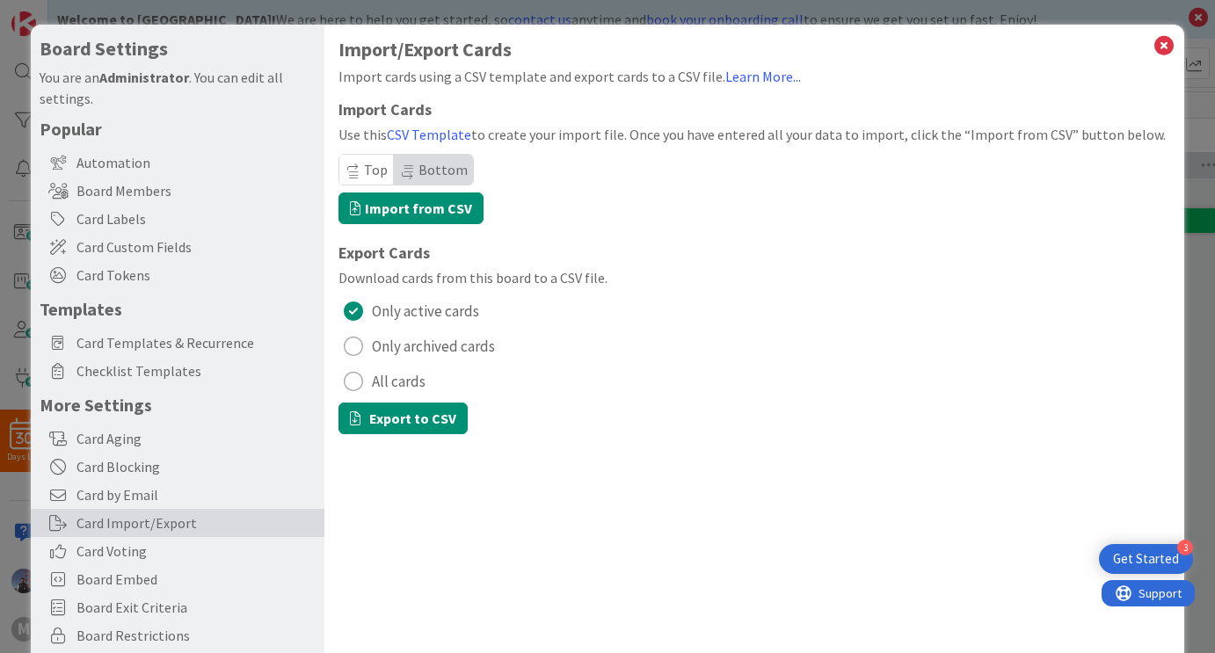
click at [383, 381] on span "All cards" at bounding box center [399, 381] width 54 height 26
click at [397, 422] on button "Export to CSV" at bounding box center [403, 419] width 129 height 32
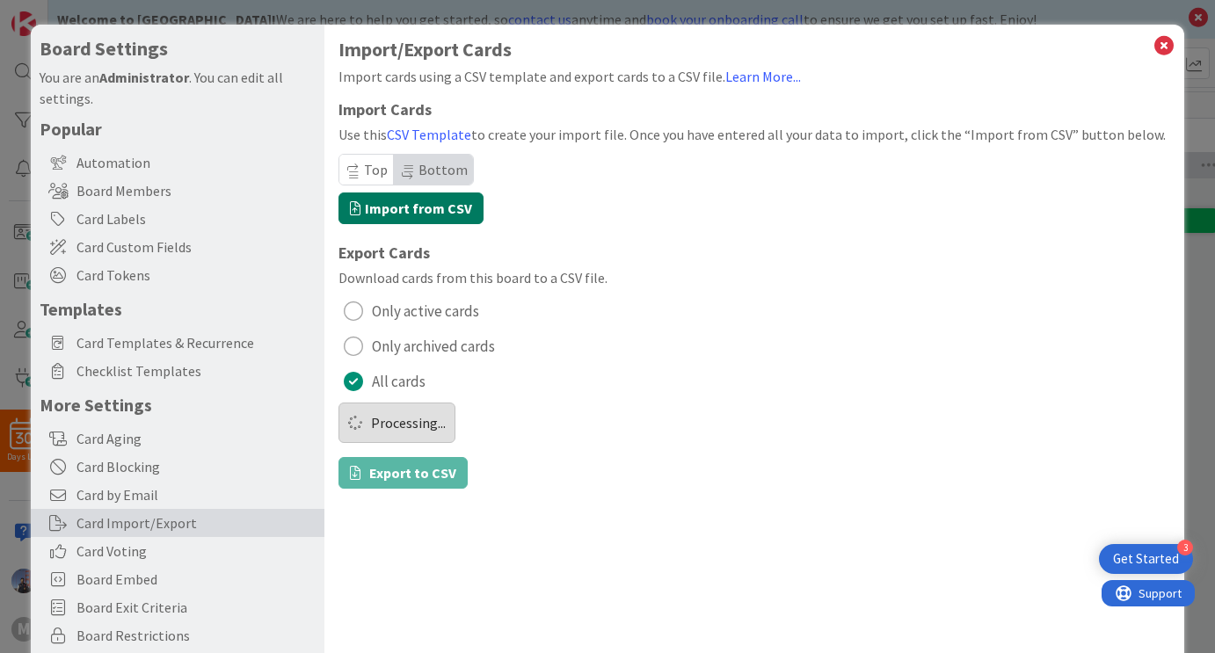
click at [427, 214] on label "Import from CSV" at bounding box center [411, 209] width 145 height 32
click at [31, 25] on input "Import from CSV" at bounding box center [31, 25] width 0 height 0
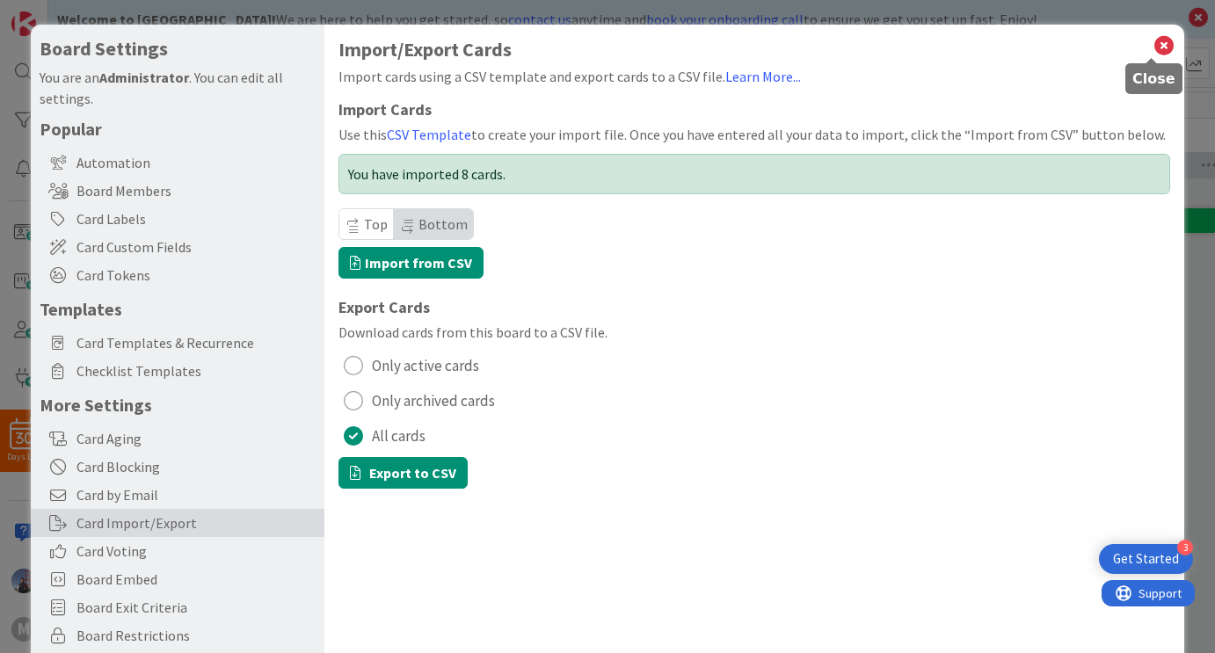
click at [1153, 47] on icon at bounding box center [1164, 45] width 23 height 25
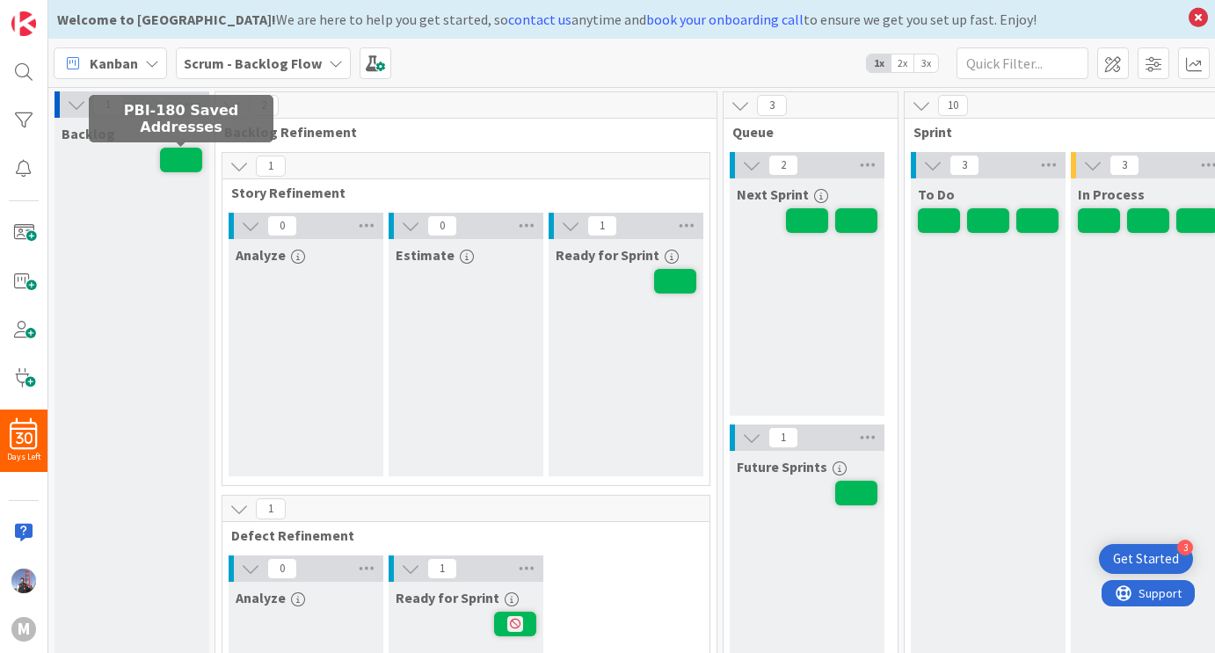
click at [184, 158] on span at bounding box center [181, 160] width 42 height 25
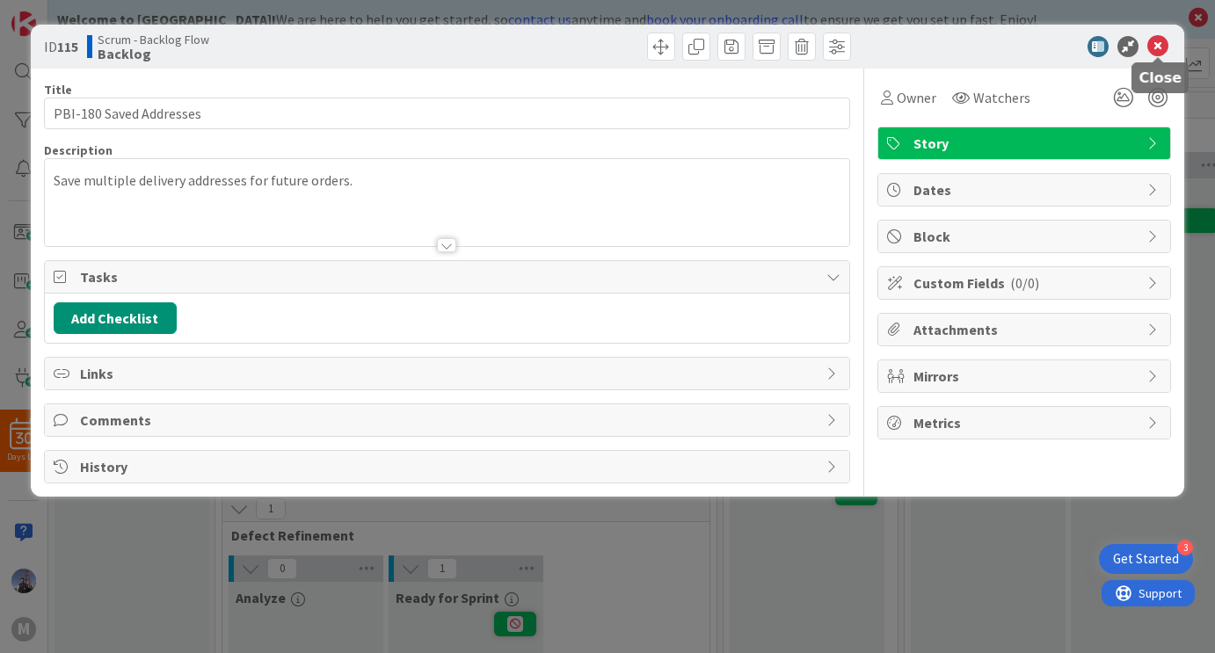
click at [1163, 44] on icon at bounding box center [1158, 46] width 21 height 21
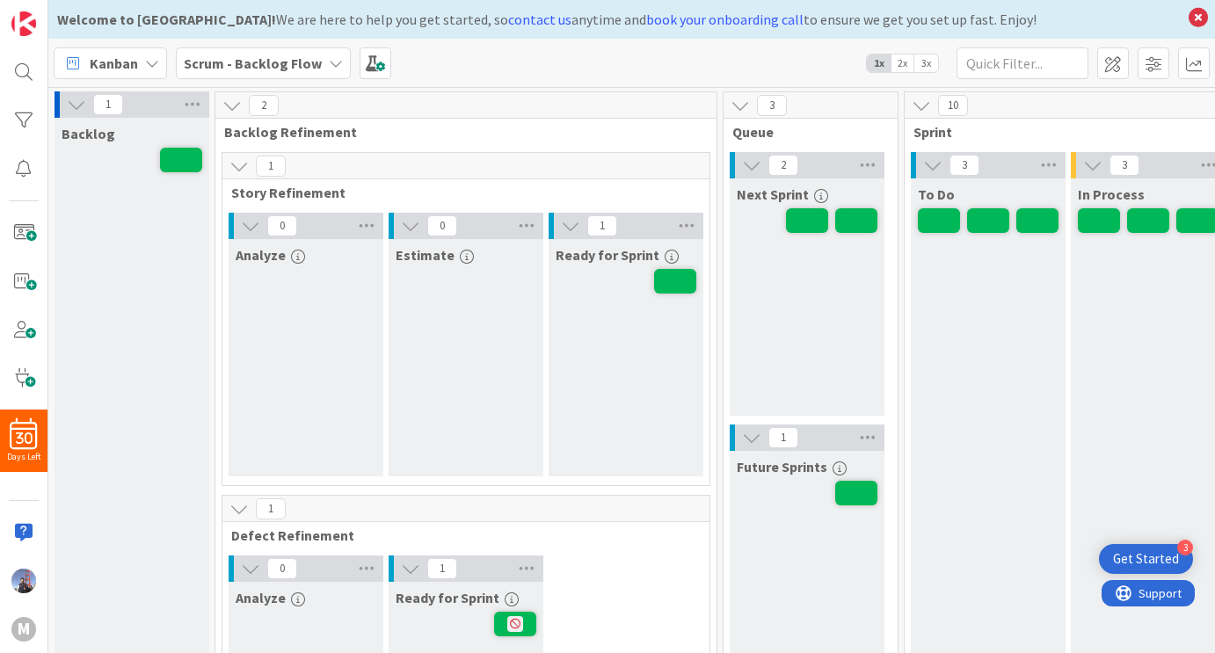
click at [922, 60] on span "3x" at bounding box center [927, 64] width 24 height 18
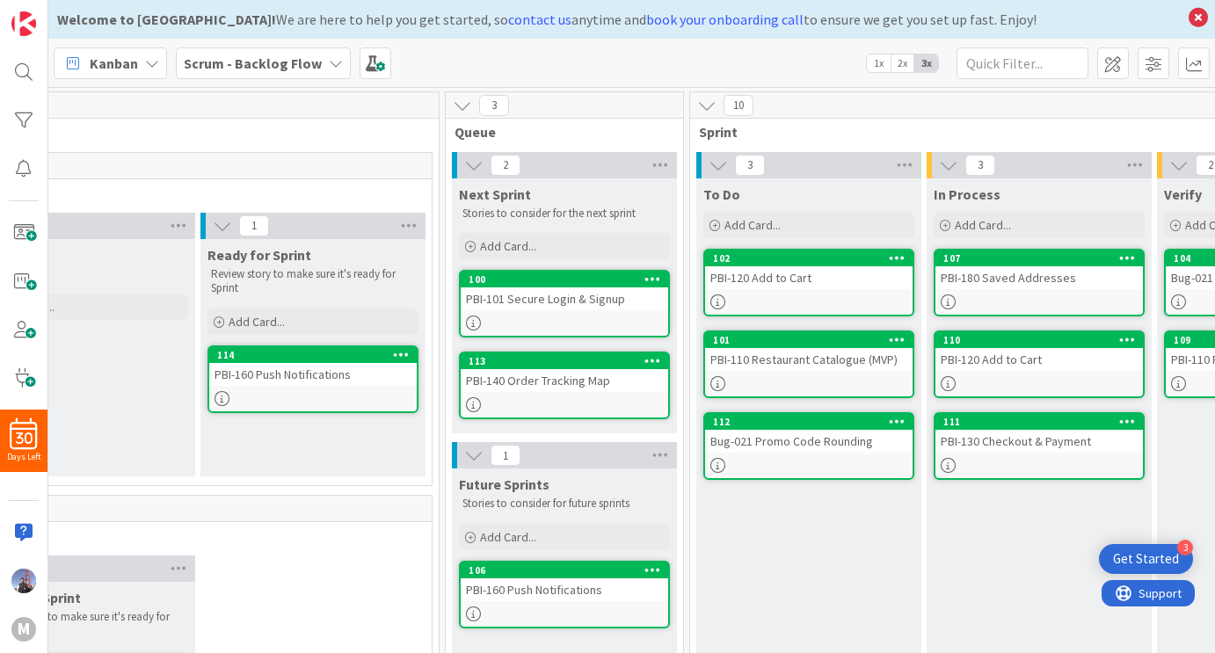
scroll to position [0, 560]
click at [551, 307] on div "PBI-101 Secure Login & Signup" at bounding box center [564, 299] width 208 height 23
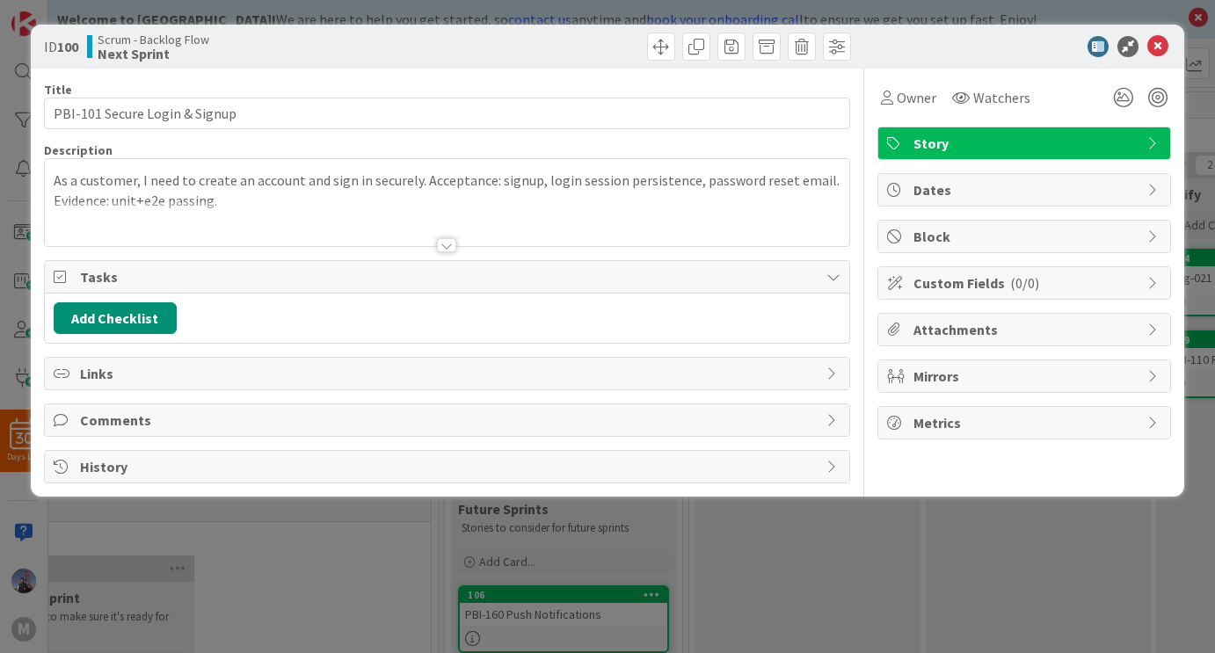
click at [451, 249] on div at bounding box center [446, 245] width 19 height 14
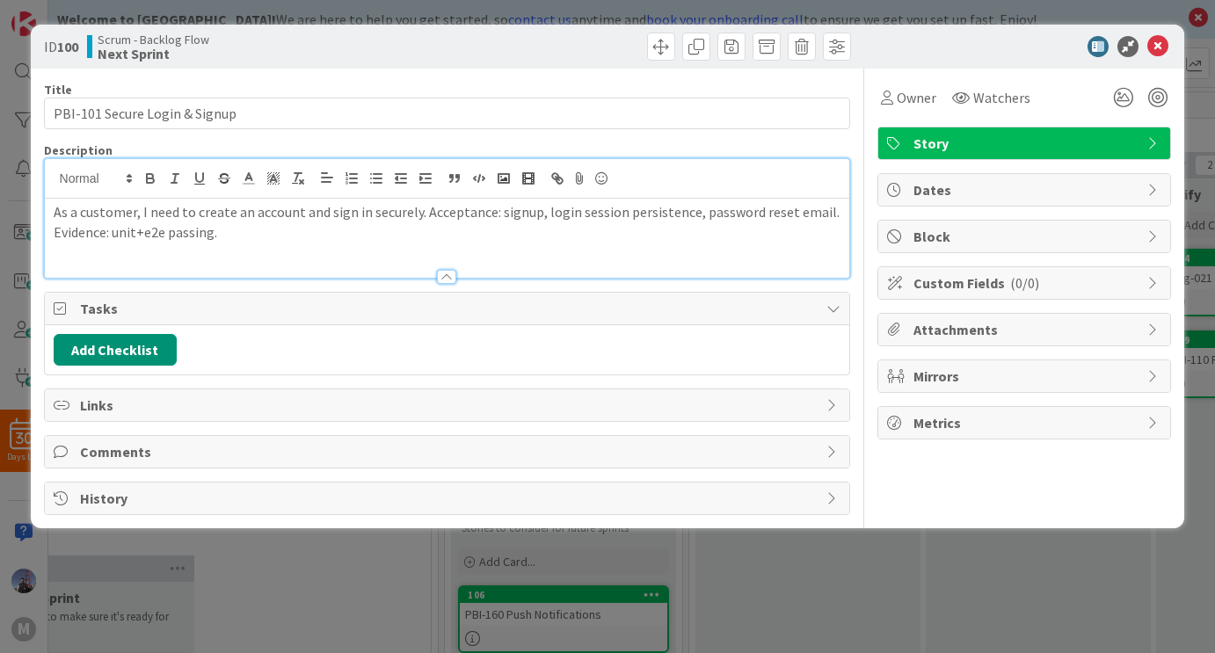
click at [1062, 186] on span "Dates" at bounding box center [1026, 189] width 225 height 21
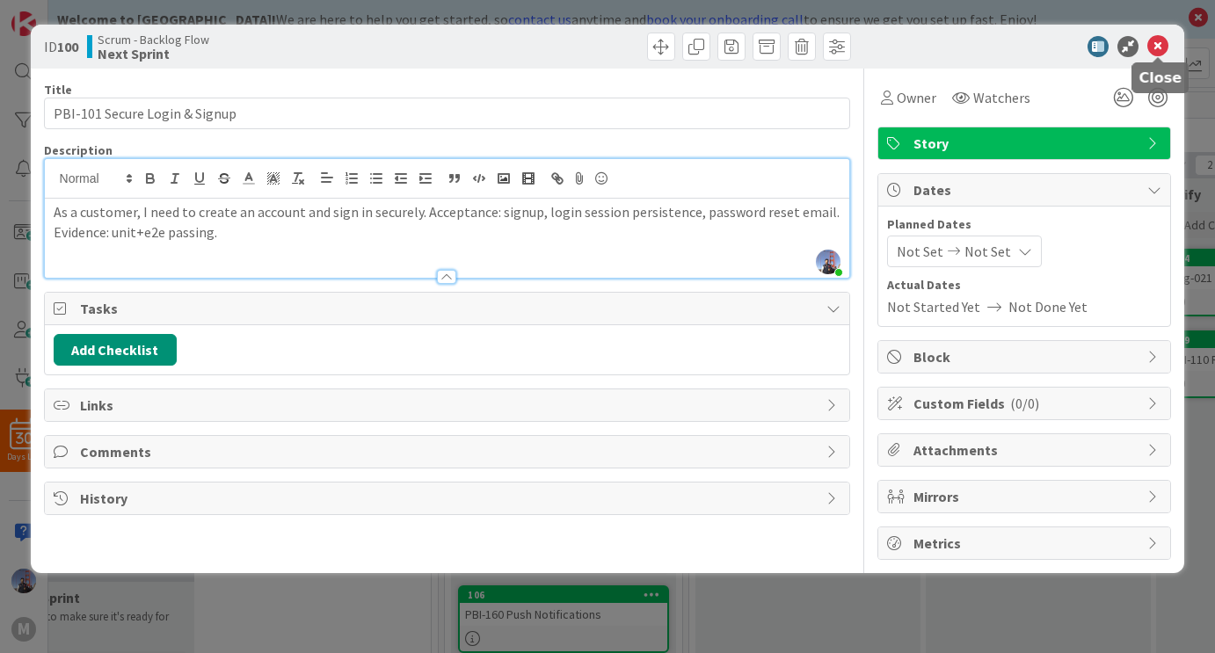
click at [1162, 47] on icon at bounding box center [1158, 46] width 21 height 21
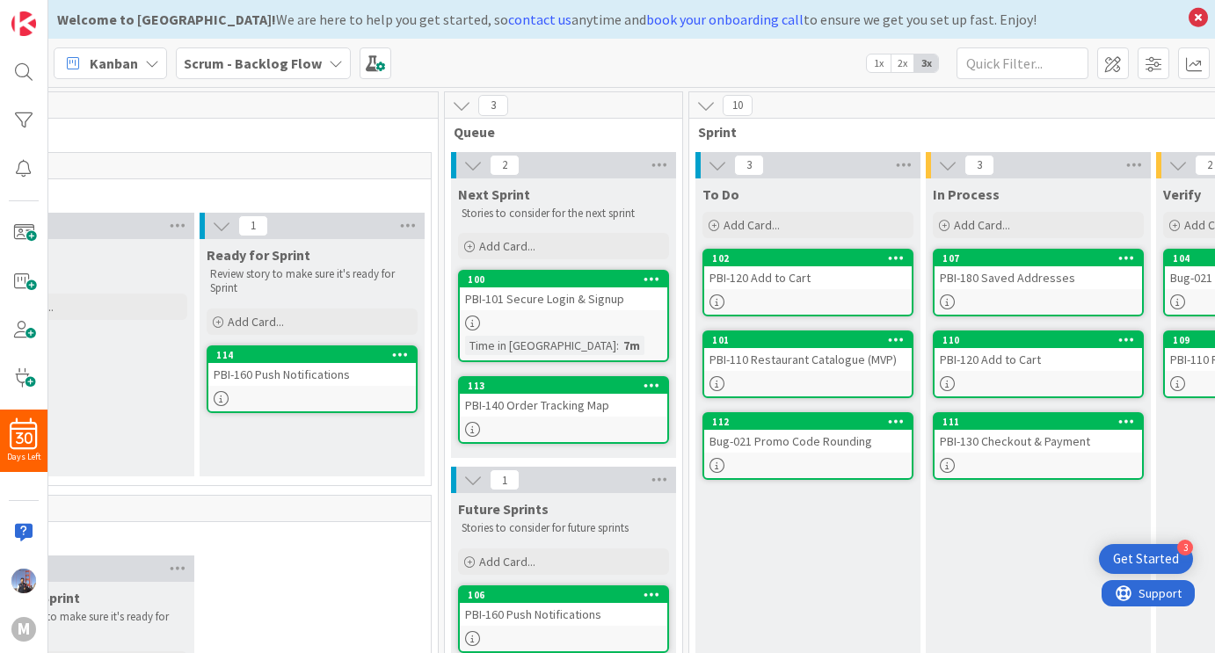
click at [1018, 289] on link "107 PBI-180 Saved Addresses" at bounding box center [1038, 283] width 211 height 68
click at [1009, 304] on div at bounding box center [1039, 302] width 208 height 15
click at [1007, 261] on div "107" at bounding box center [1043, 258] width 200 height 12
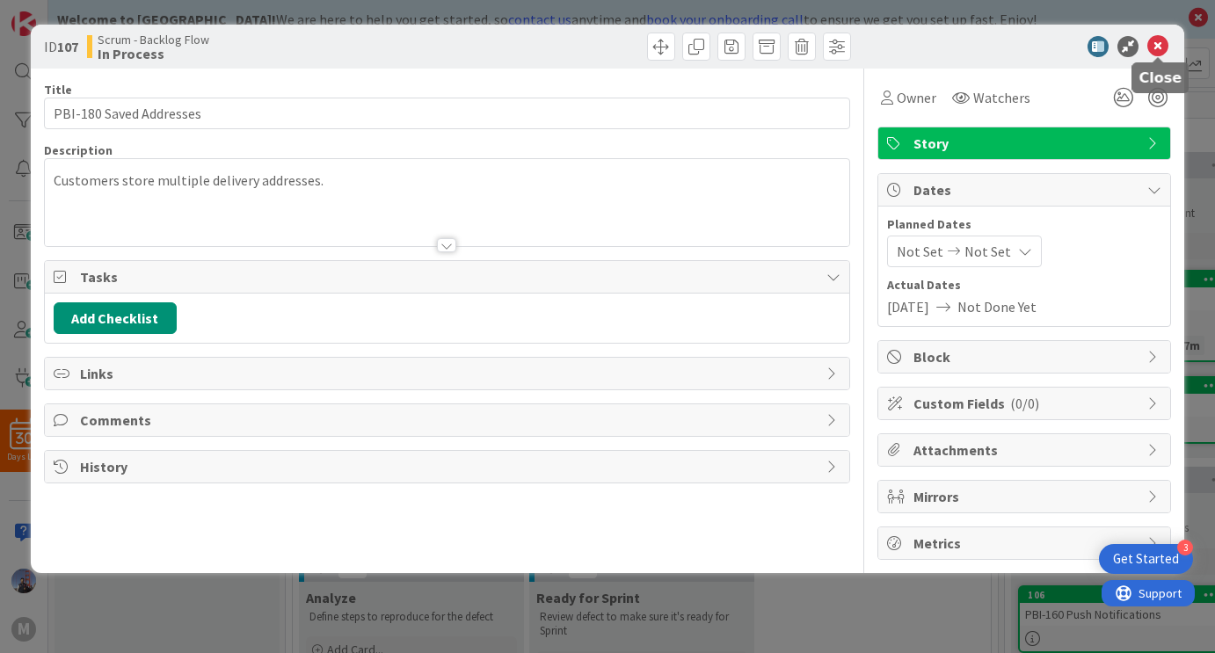
click at [1155, 44] on icon at bounding box center [1158, 46] width 21 height 21
